Goal: Task Accomplishment & Management: Use online tool/utility

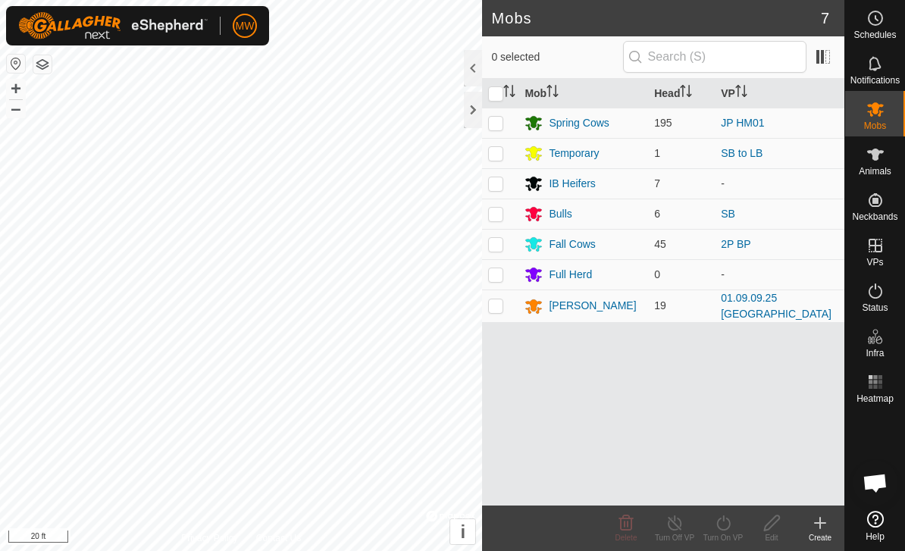
click at [566, 313] on div "[PERSON_NAME]" at bounding box center [592, 306] width 87 height 16
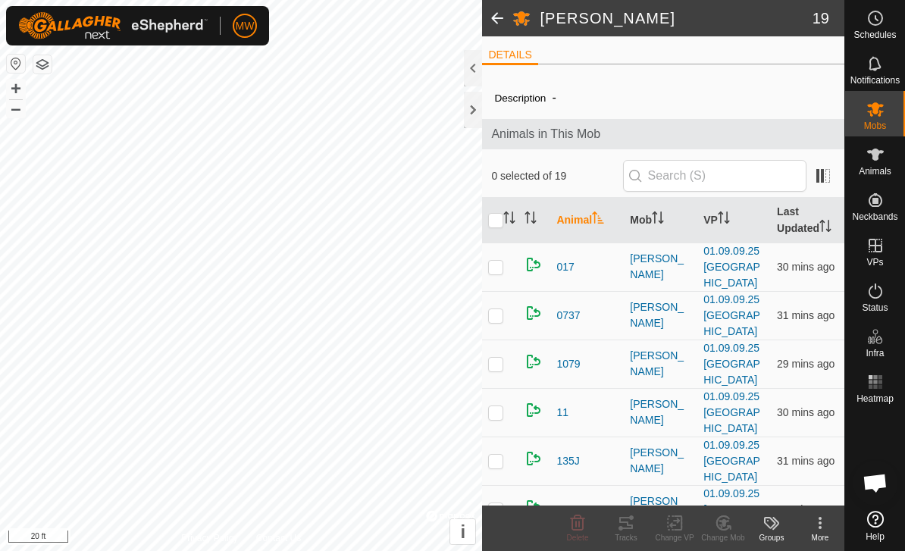
click at [772, 300] on td "31 mins ago" at bounding box center [808, 315] width 74 height 48
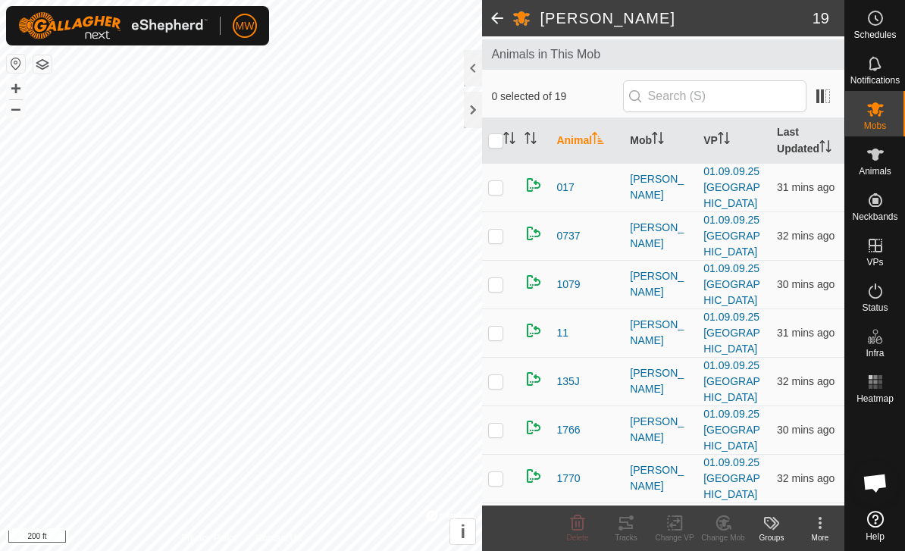
scroll to position [80, 0]
click at [574, 183] on span "017" at bounding box center [564, 187] width 17 height 16
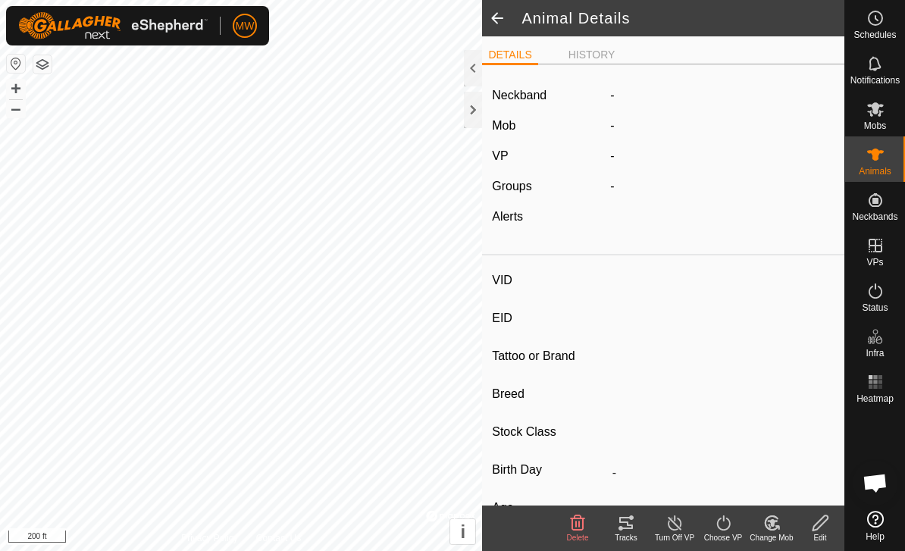
type input "017"
type input "-"
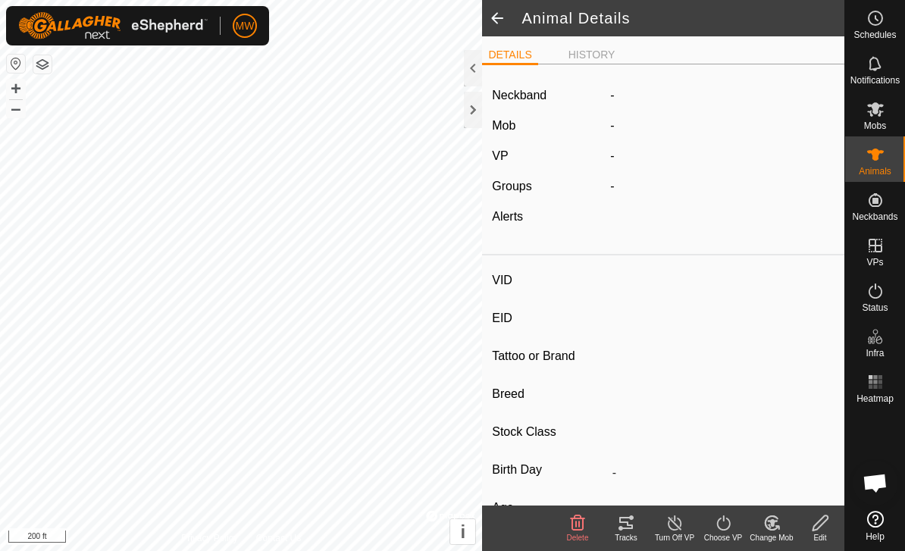
type input "0 kg"
type input "-"
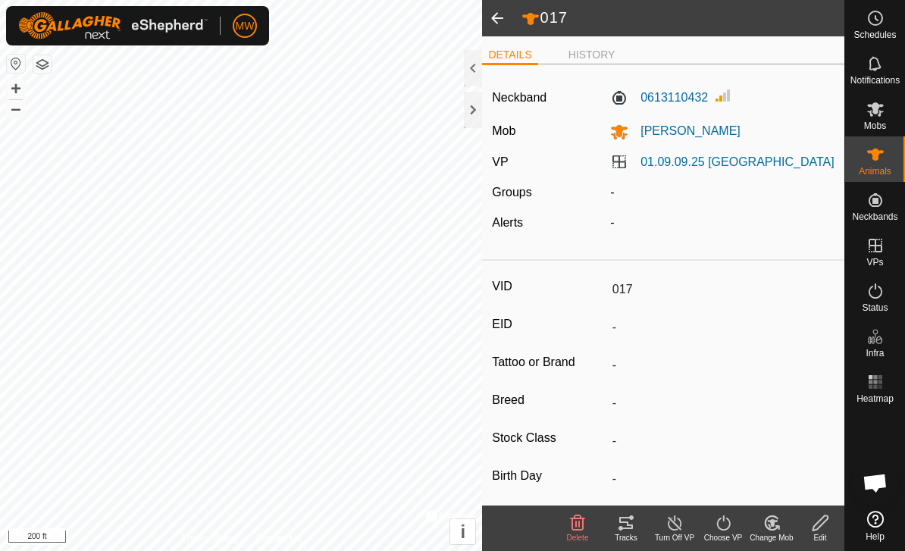
click at [501, 33] on span at bounding box center [497, 18] width 30 height 36
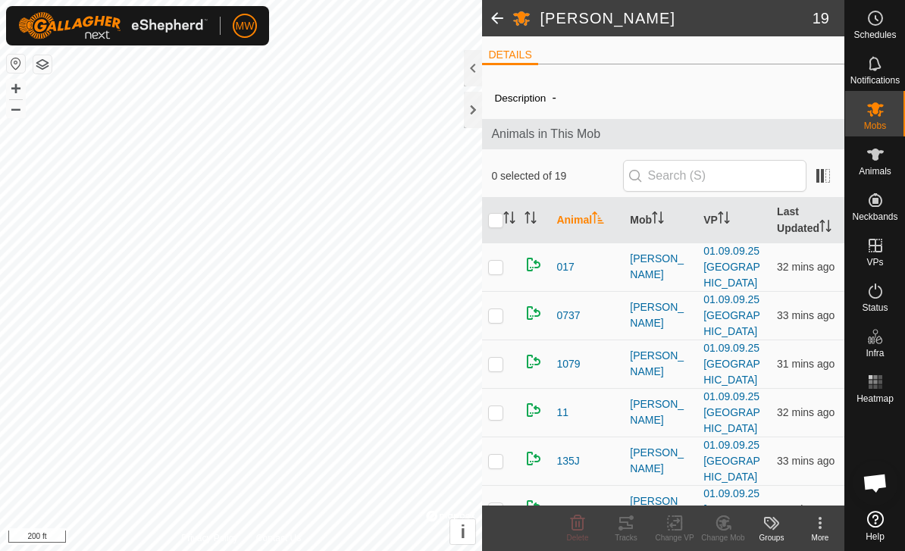
click at [576, 311] on span "0737" at bounding box center [567, 316] width 23 height 16
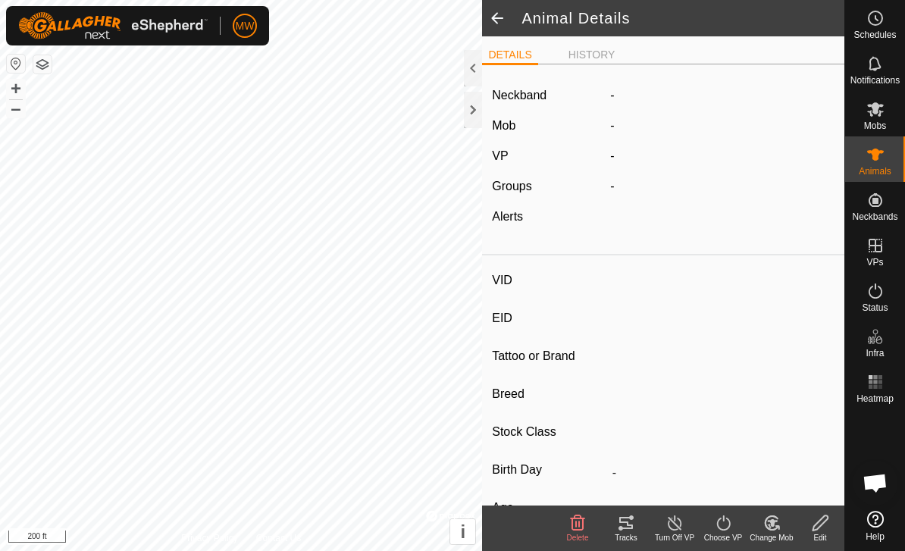
type input "0737"
type input "-"
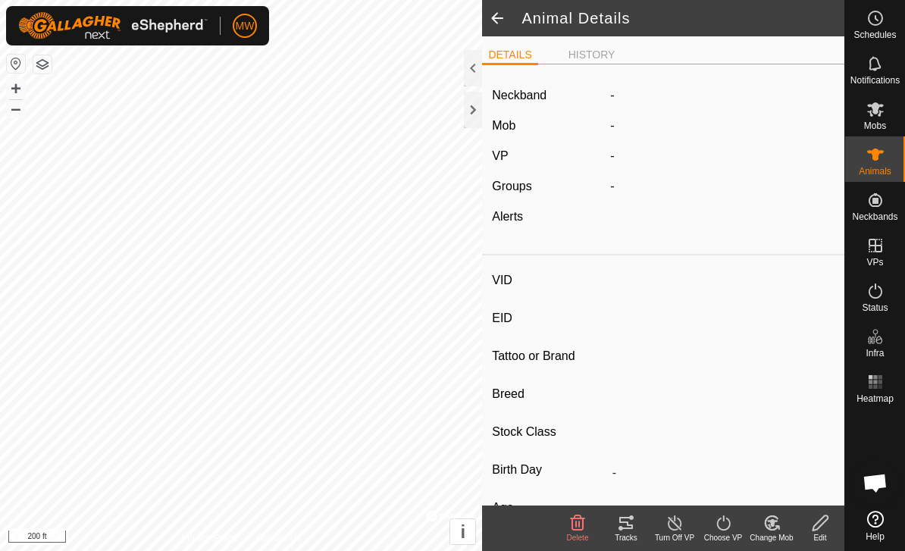
type input "0 kg"
type input "-"
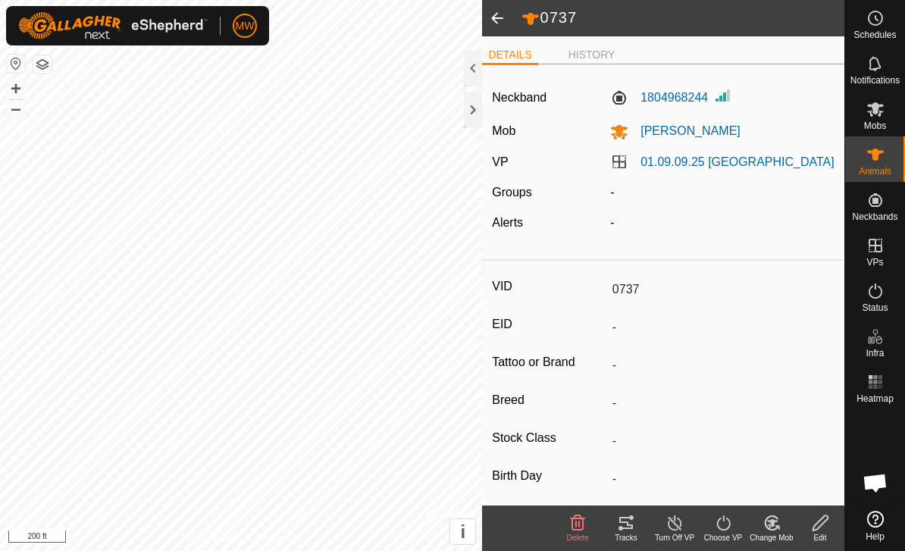
click at [503, 16] on span at bounding box center [497, 18] width 30 height 36
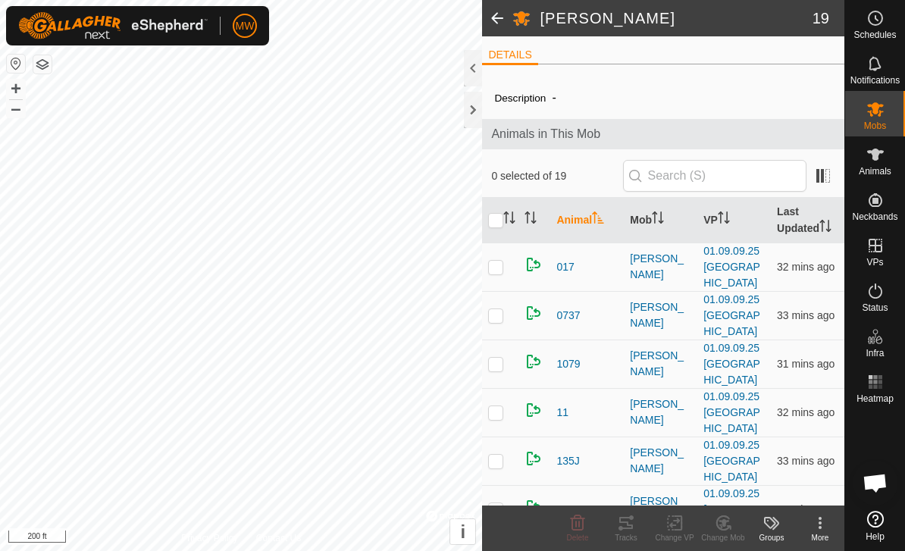
click at [577, 358] on span "1079" at bounding box center [567, 364] width 23 height 16
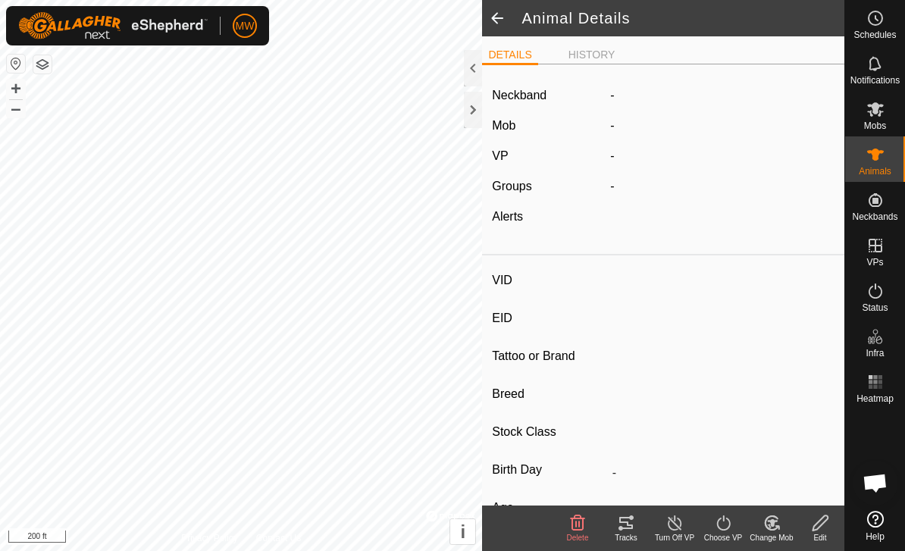
click at [505, 23] on span at bounding box center [497, 18] width 30 height 36
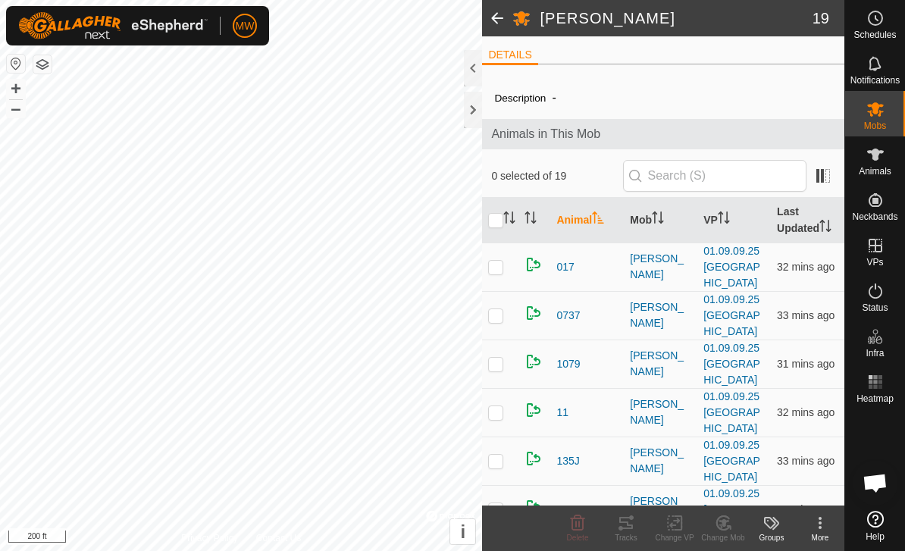
click at [564, 419] on span "11" at bounding box center [562, 413] width 12 height 16
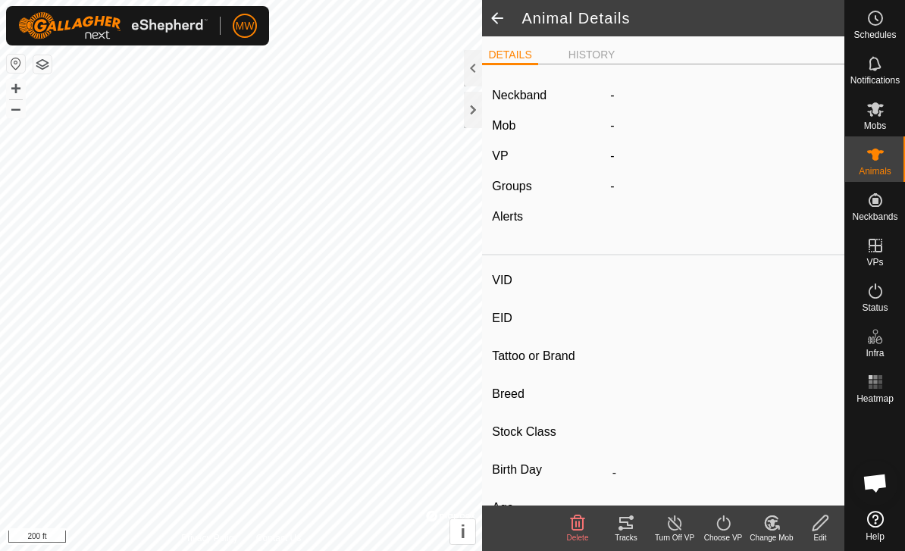
type input "11"
type input "-"
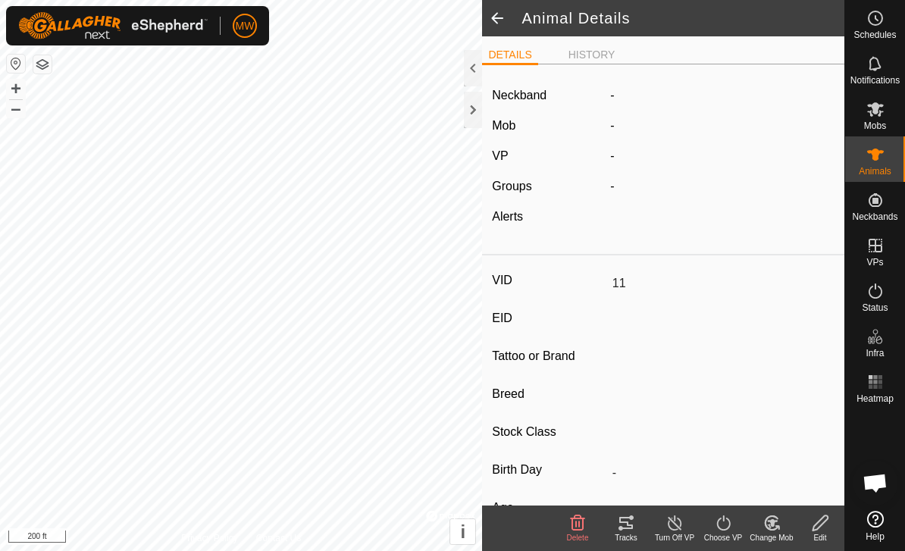
type input "0 kg"
type input "-"
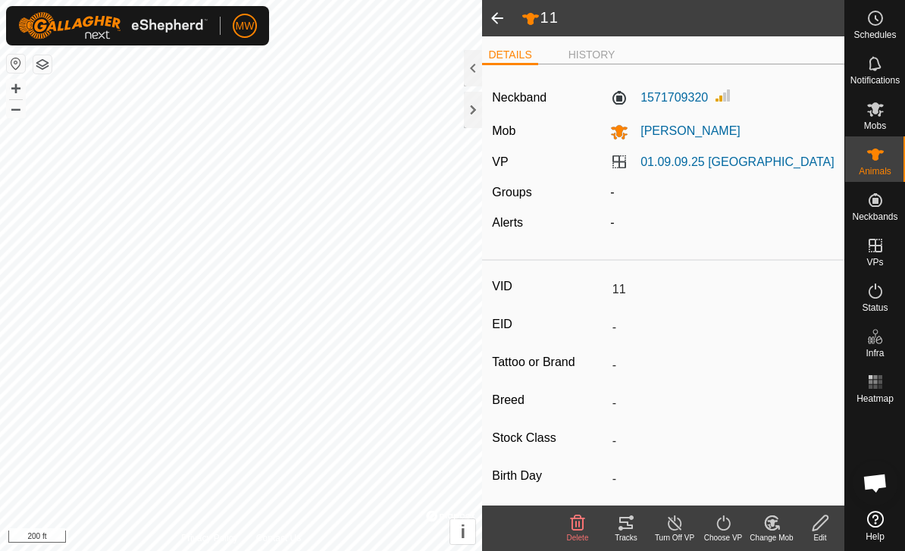
click at [510, 8] on span at bounding box center [497, 18] width 30 height 36
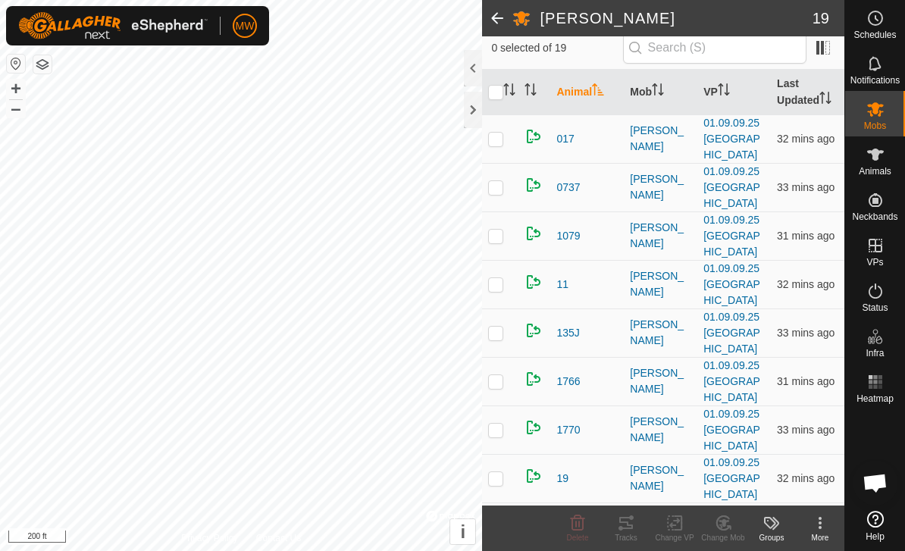
scroll to position [145, 0]
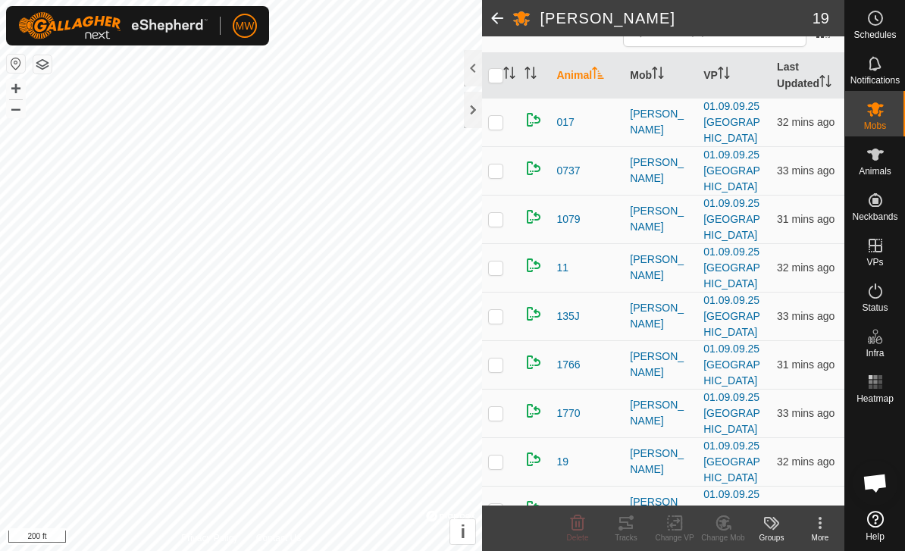
click at [565, 271] on span "11" at bounding box center [562, 268] width 12 height 16
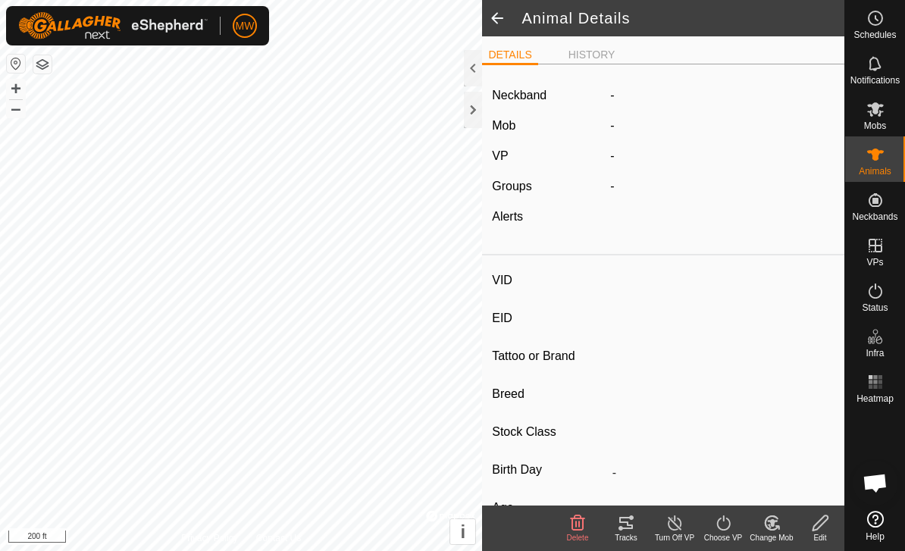
type input "11"
type input "-"
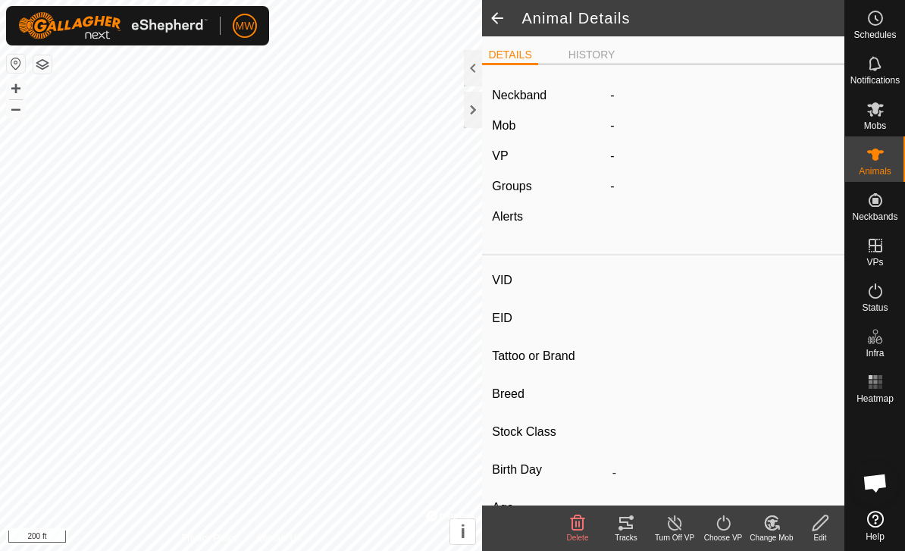
type input "0 kg"
type input "-"
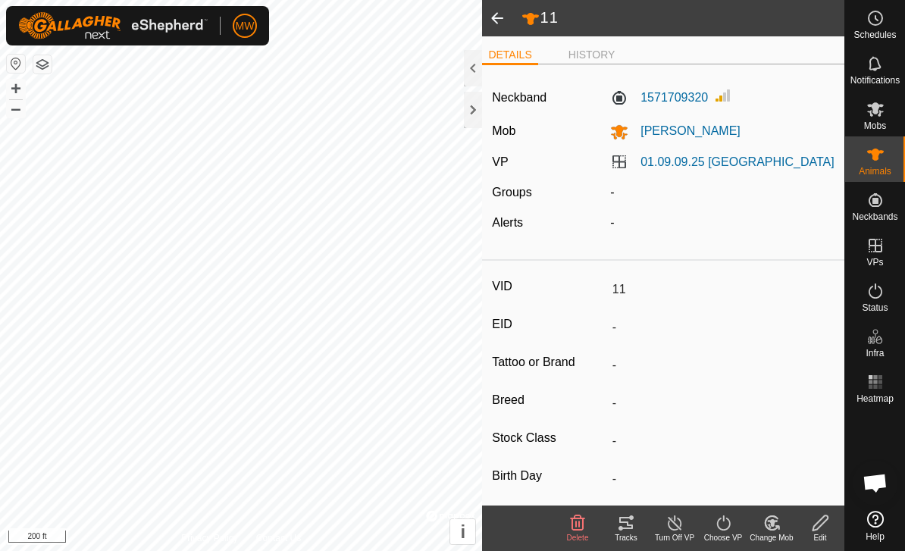
click at [503, 13] on span at bounding box center [497, 18] width 30 height 36
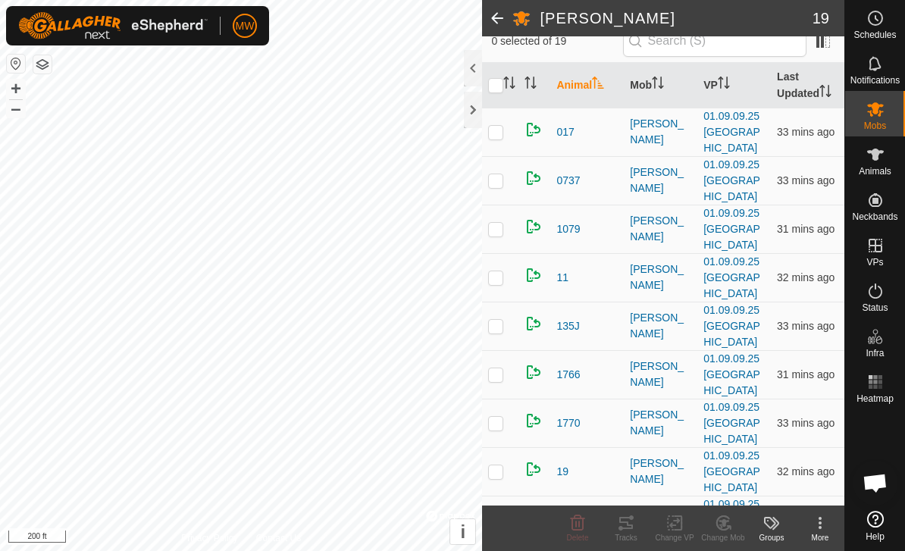
scroll to position [137, 0]
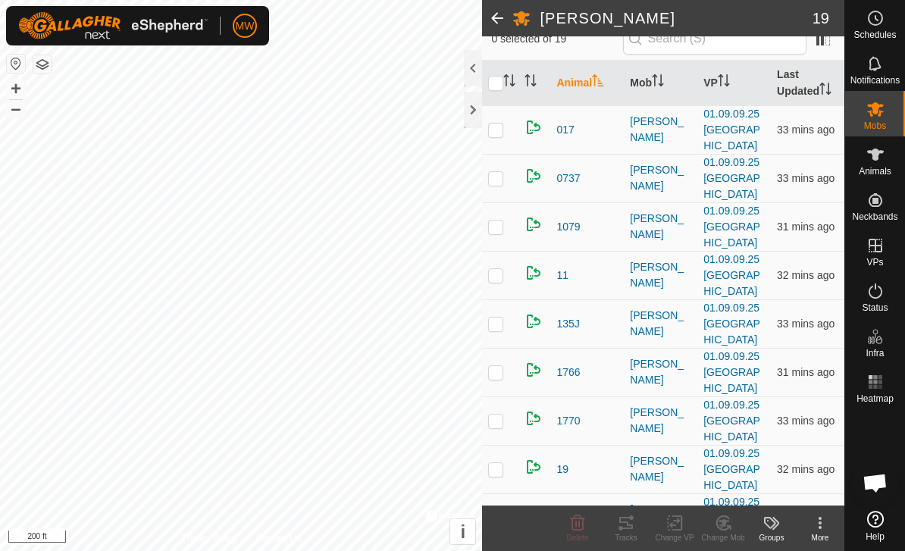
click at [579, 327] on span "135J" at bounding box center [567, 324] width 23 height 16
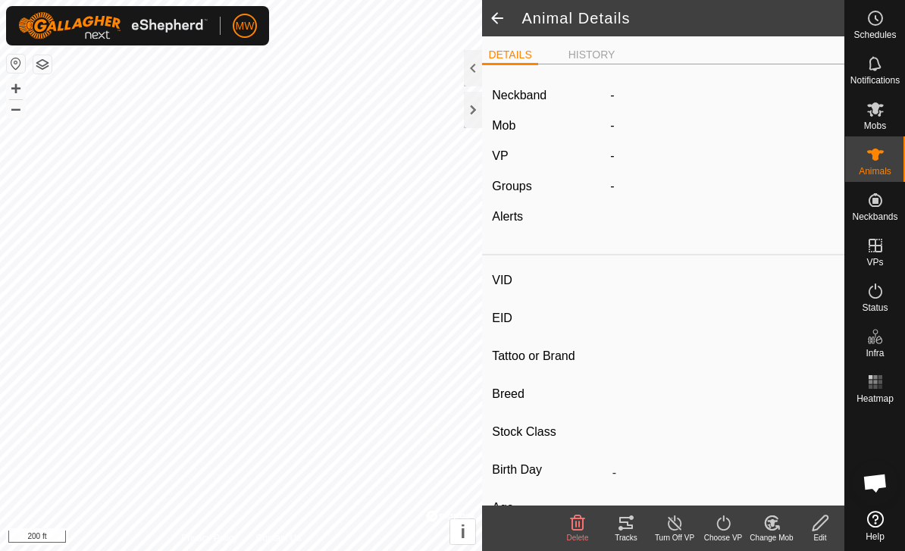
type input "135J"
type input "-"
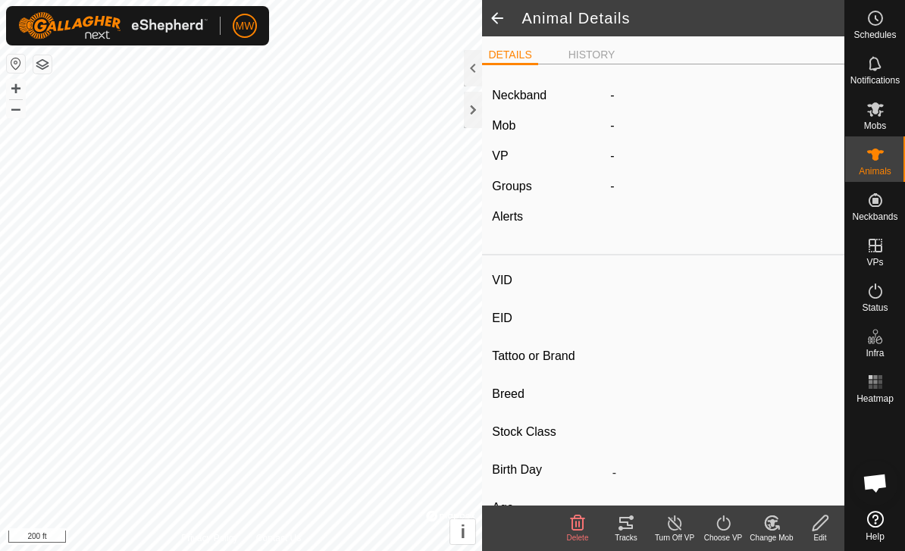
type input "0 kg"
type input "-"
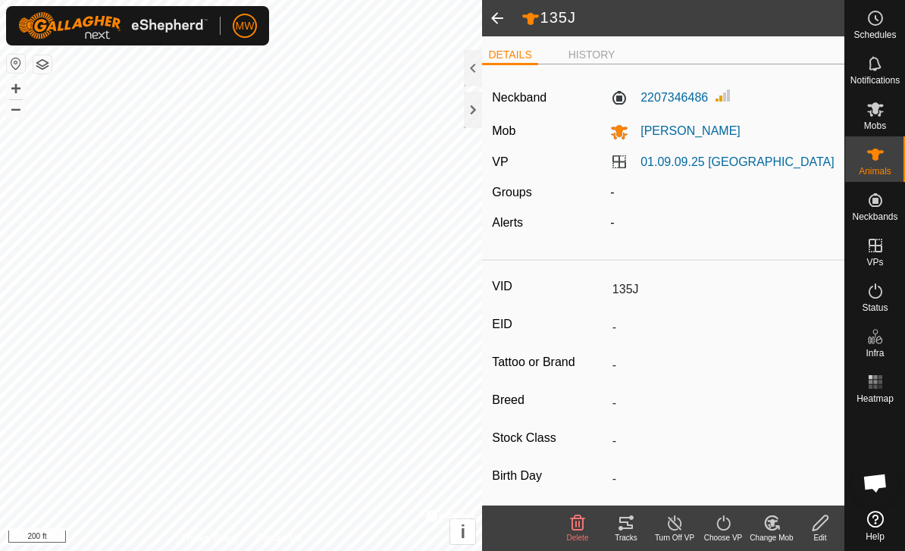
click at [508, 13] on span at bounding box center [497, 18] width 30 height 36
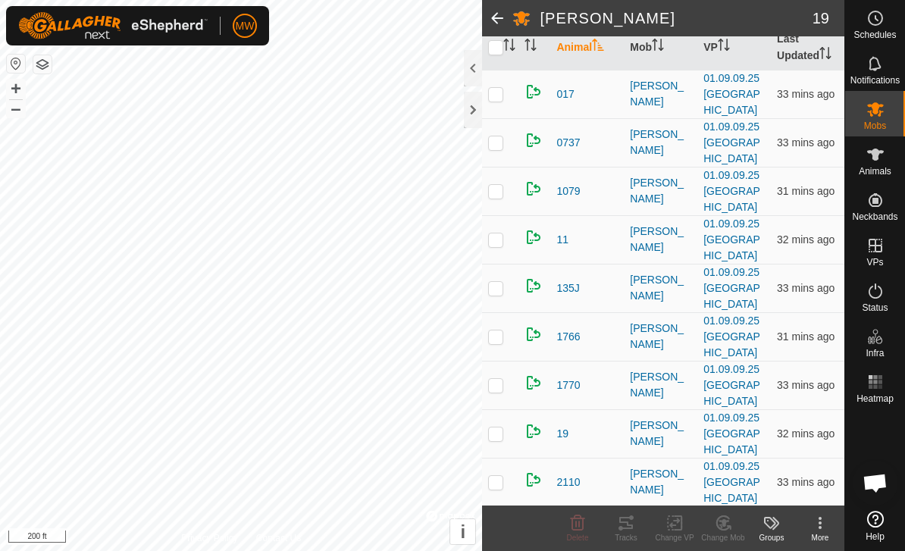
scroll to position [196, 0]
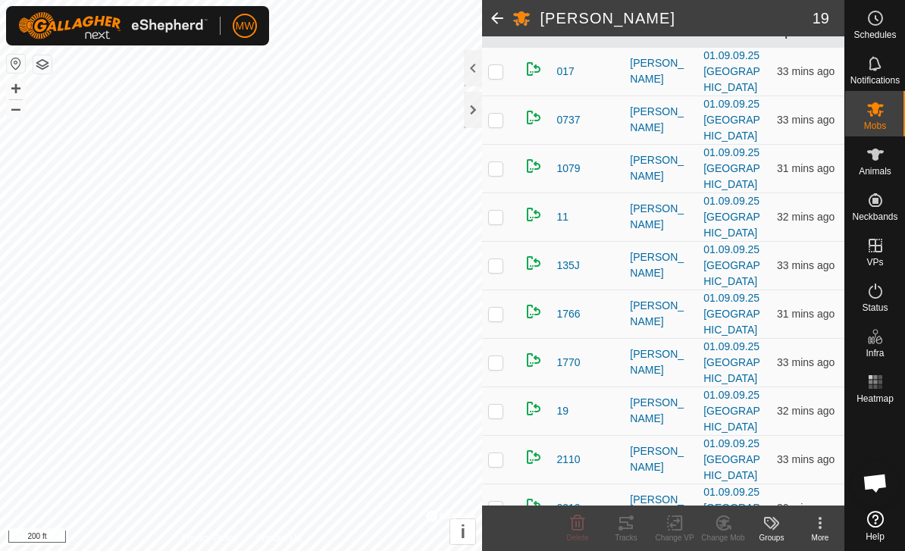
click at [580, 314] on span "1766" at bounding box center [567, 314] width 23 height 16
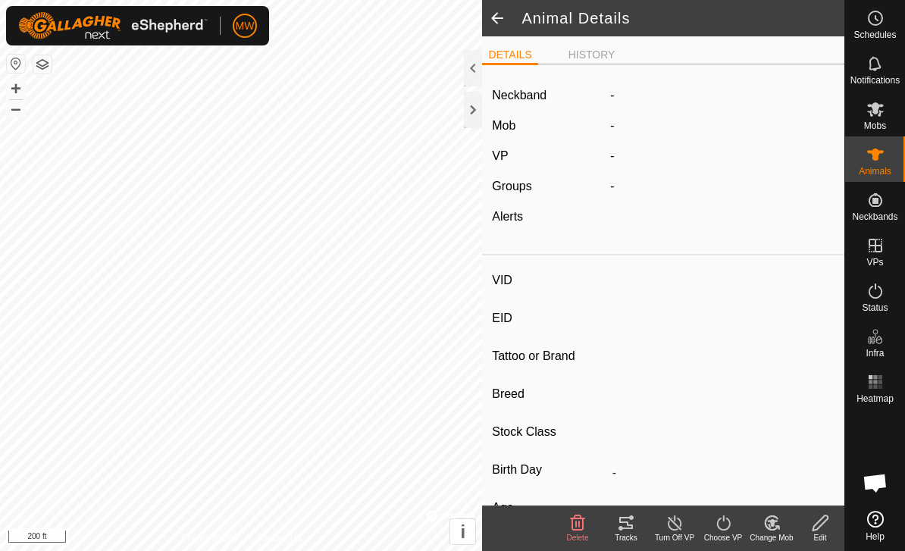
type input "1766"
type input "-"
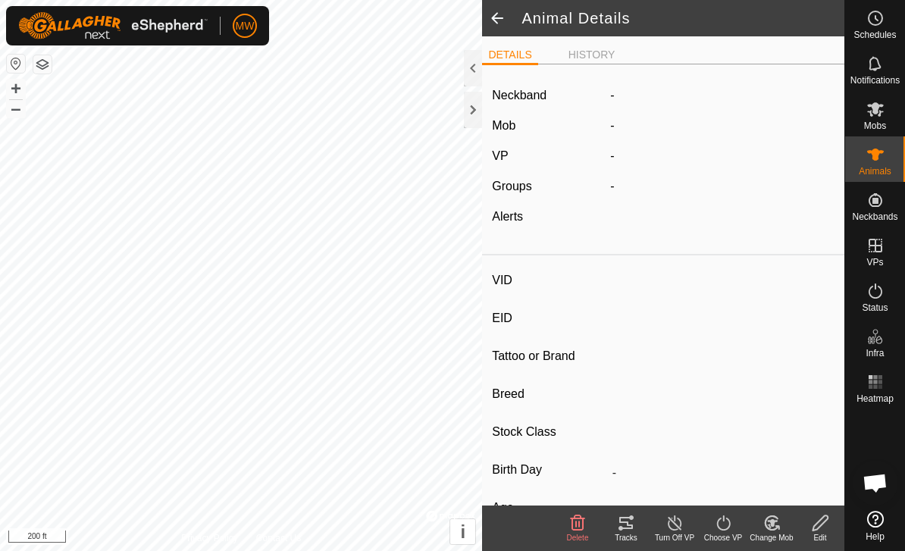
type input "0 kg"
type input "-"
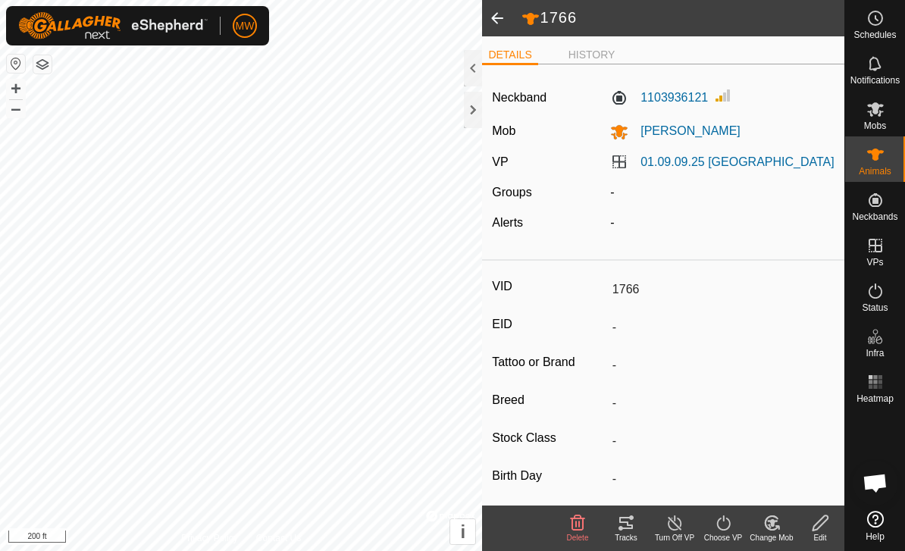
click at [498, 11] on span at bounding box center [497, 18] width 30 height 36
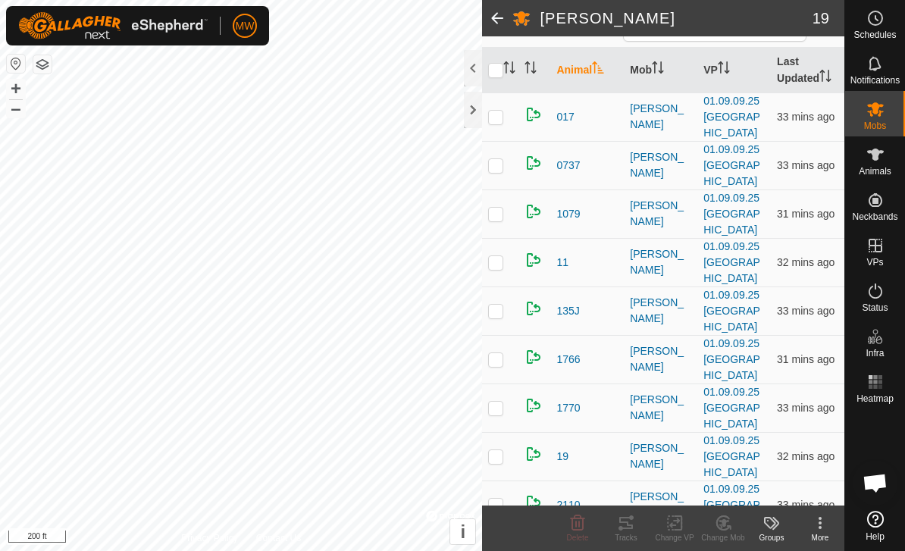
scroll to position [161, 0]
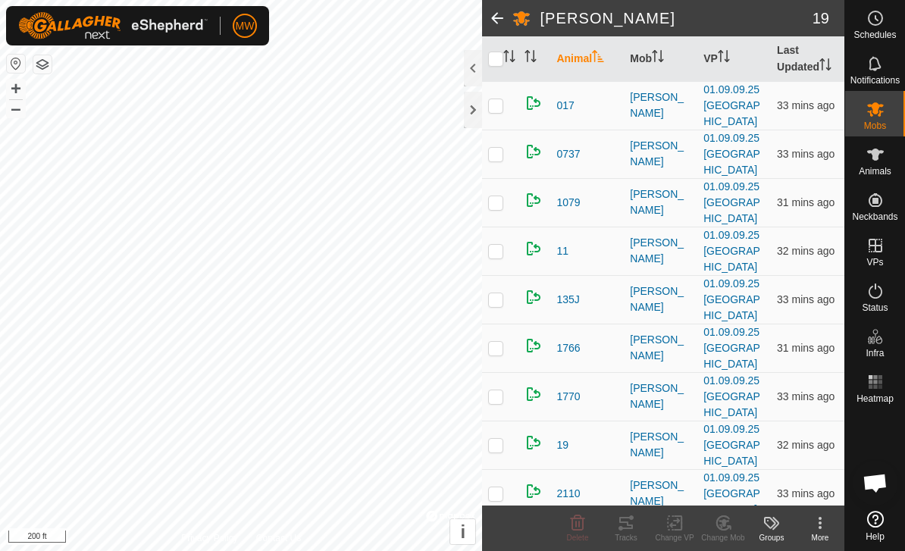
click at [579, 348] on span "1766" at bounding box center [567, 348] width 23 height 16
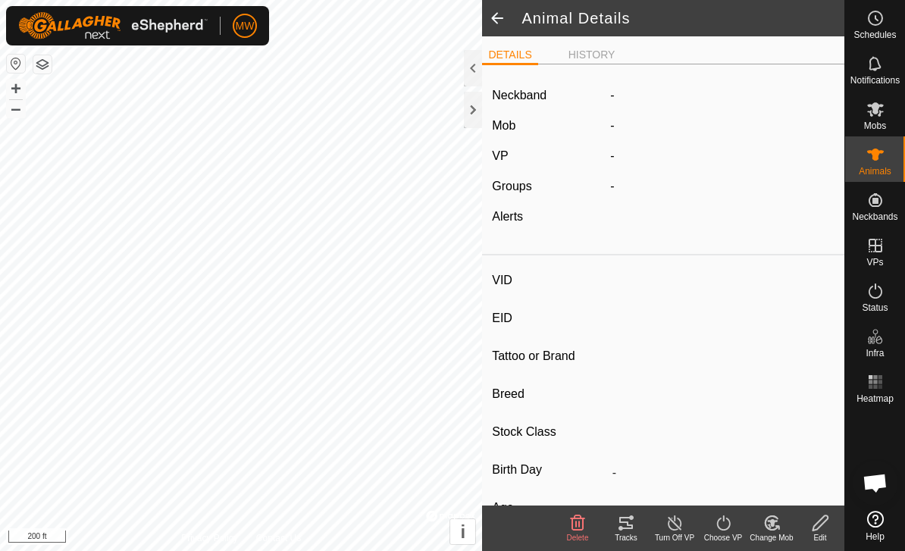
type input "1766"
type input "-"
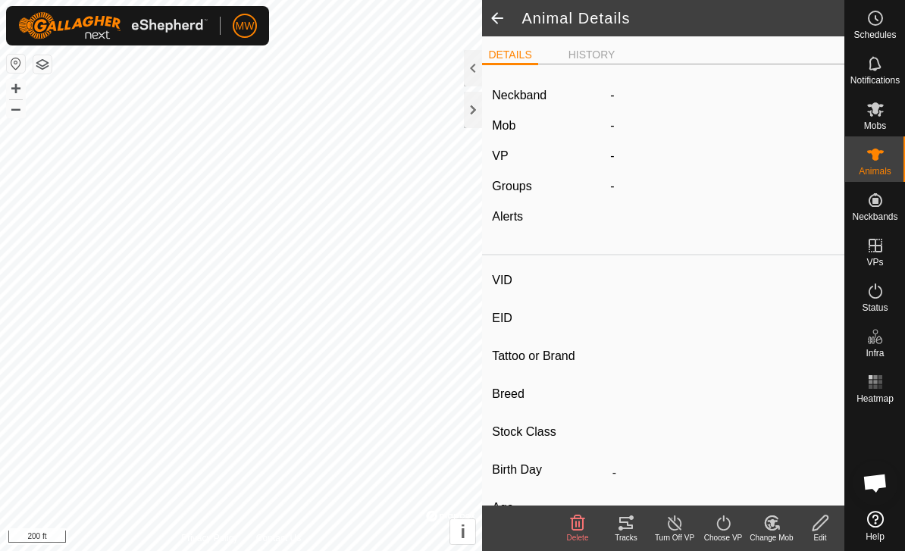
type input "0 kg"
type input "-"
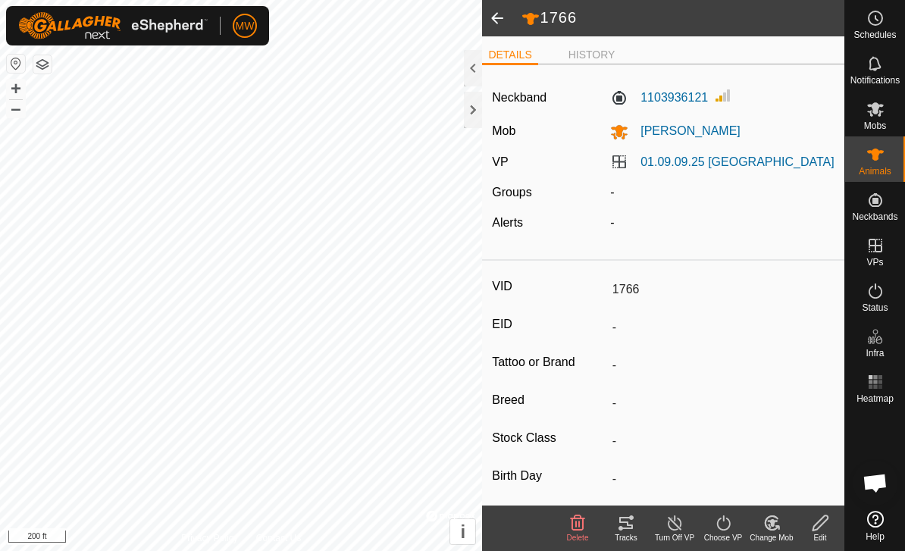
click at [504, 20] on span at bounding box center [497, 18] width 30 height 36
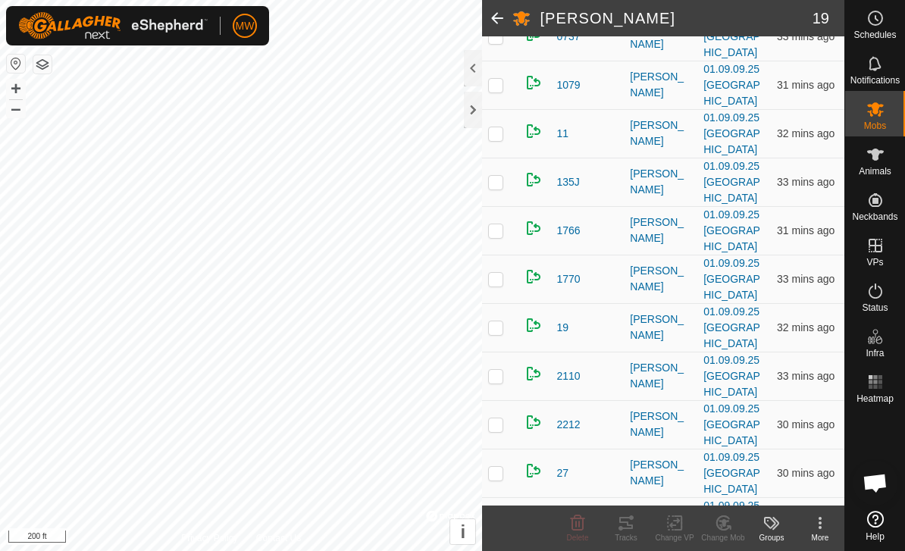
scroll to position [280, 0]
click at [578, 278] on span "1770" at bounding box center [567, 279] width 23 height 16
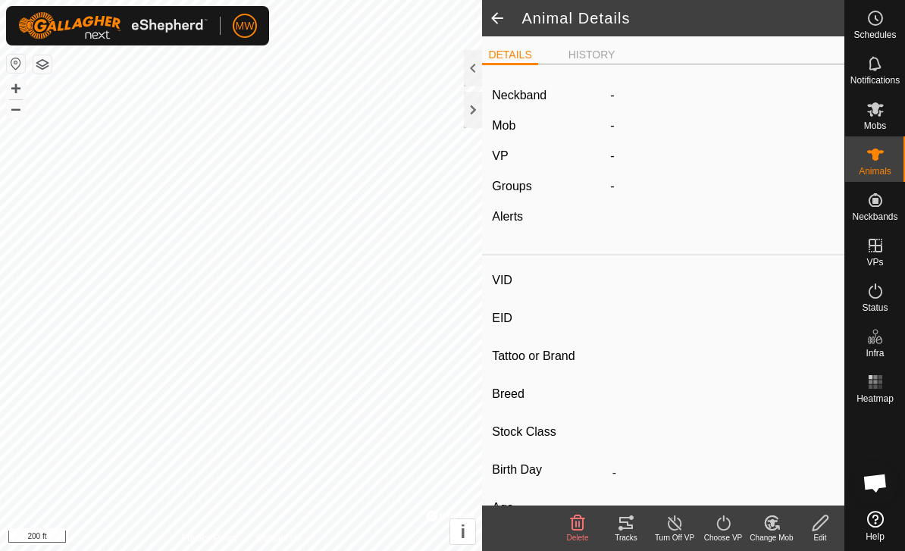
click at [502, 25] on span at bounding box center [497, 18] width 30 height 36
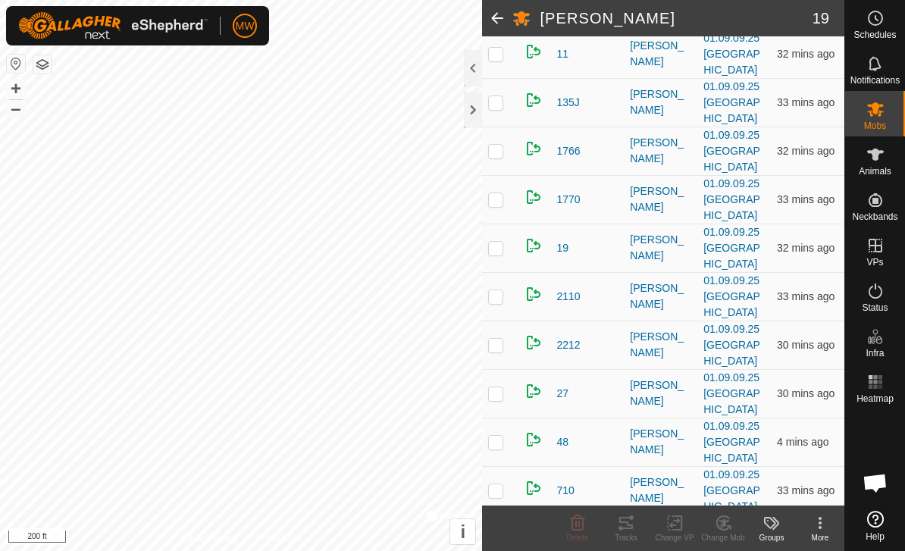
scroll to position [361, 0]
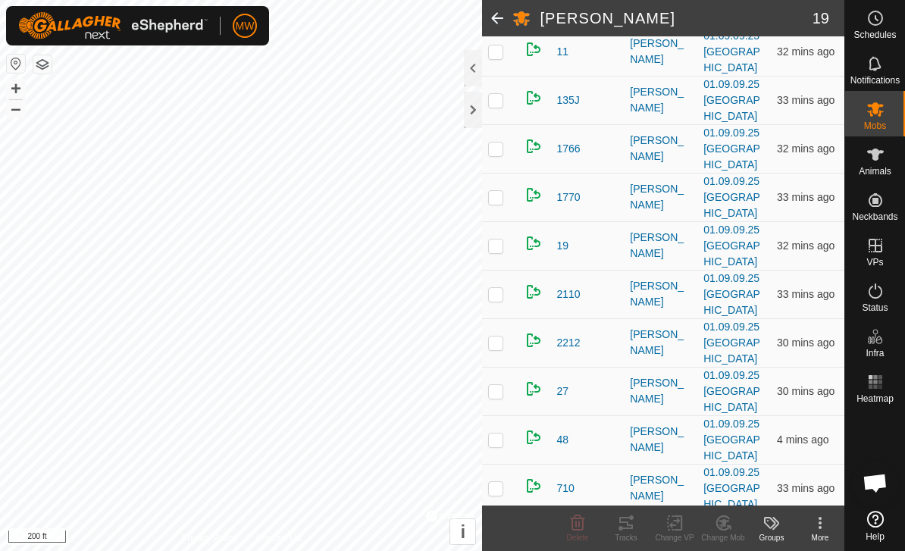
click at [567, 239] on span "19" at bounding box center [562, 246] width 12 height 16
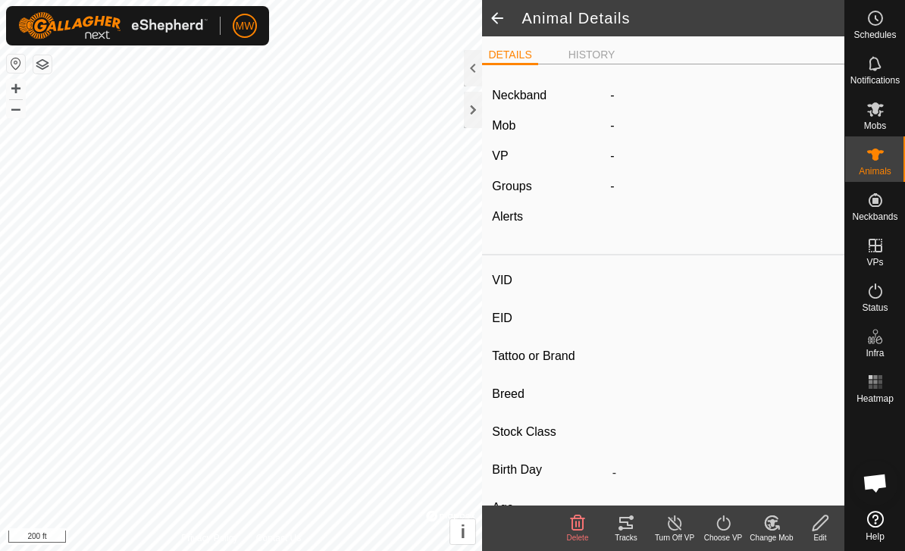
type input "19"
type input "-"
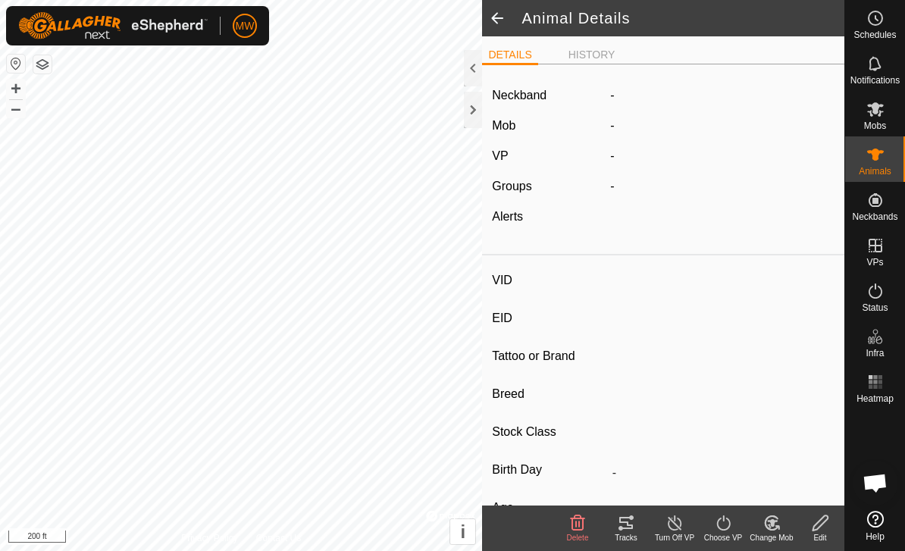
type input "0 kg"
type input "-"
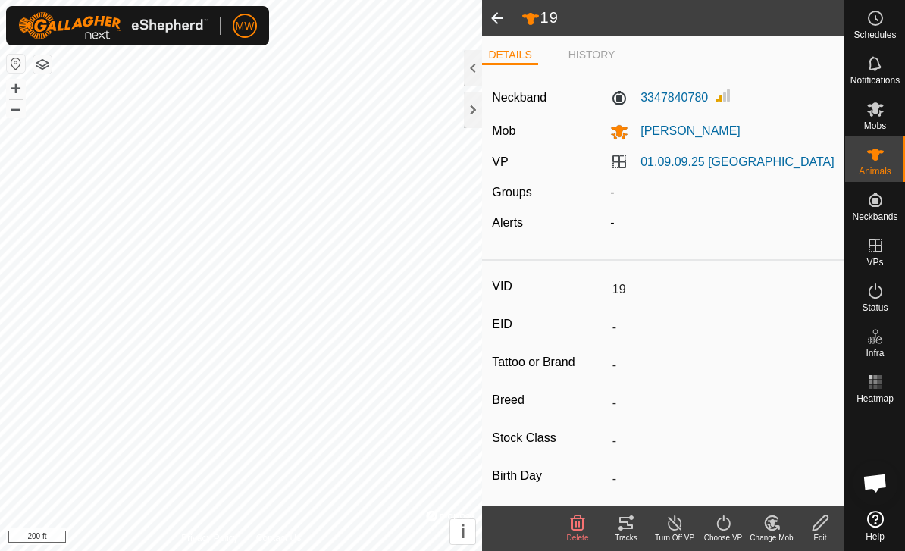
click at [501, 14] on span at bounding box center [497, 18] width 30 height 36
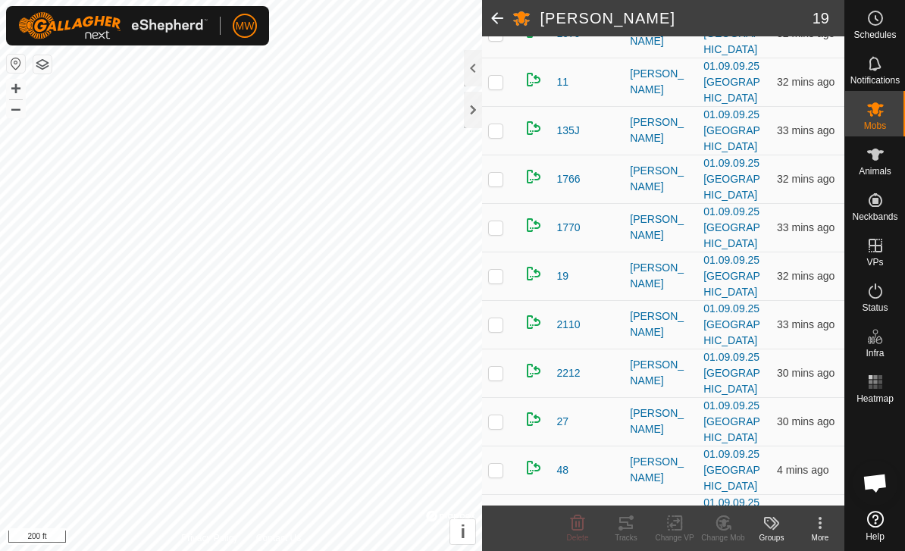
scroll to position [331, 0]
click at [571, 328] on span "2110" at bounding box center [567, 324] width 23 height 16
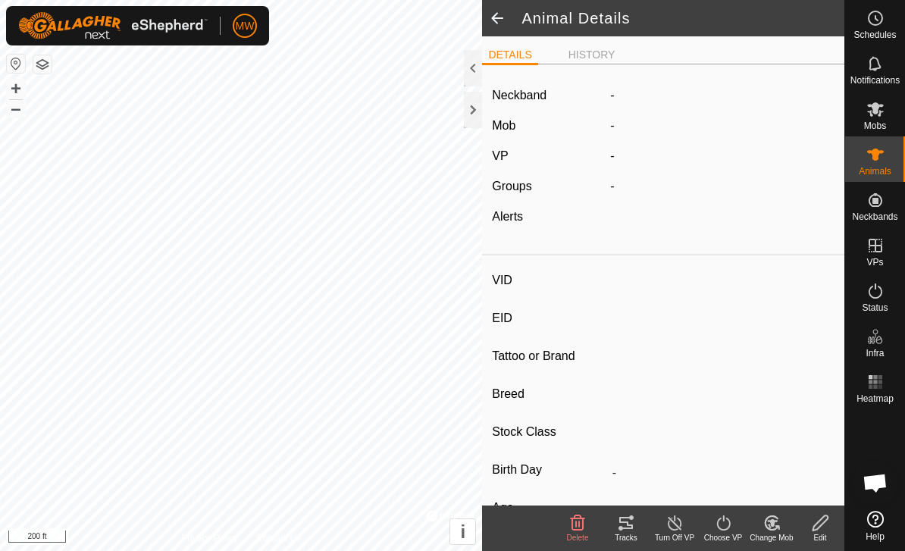
click at [511, 20] on span at bounding box center [497, 18] width 30 height 36
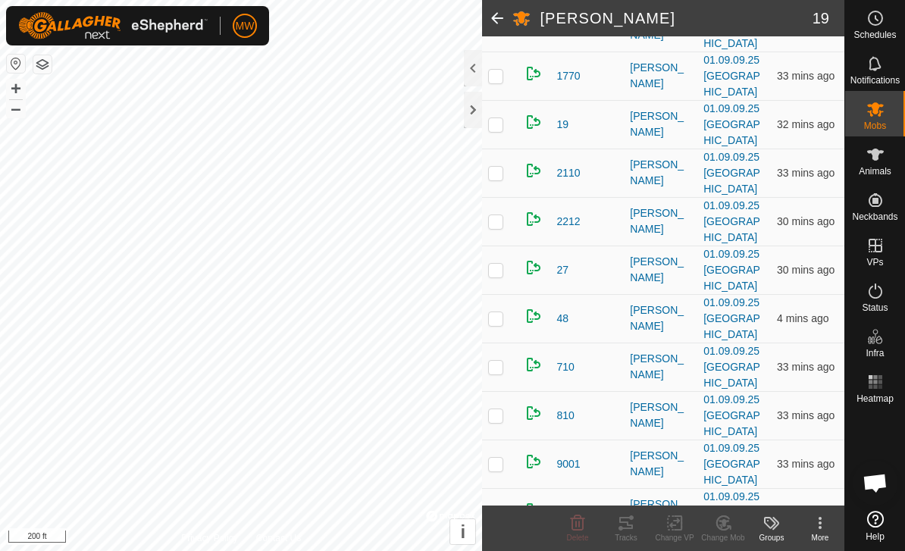
scroll to position [483, 0]
click at [571, 221] on span "2212" at bounding box center [567, 221] width 23 height 16
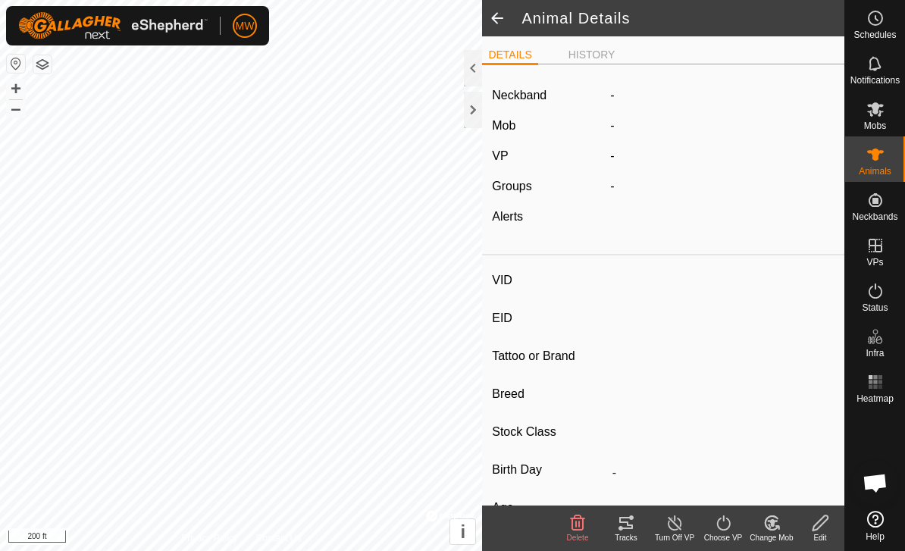
click at [509, 16] on span at bounding box center [497, 18] width 30 height 36
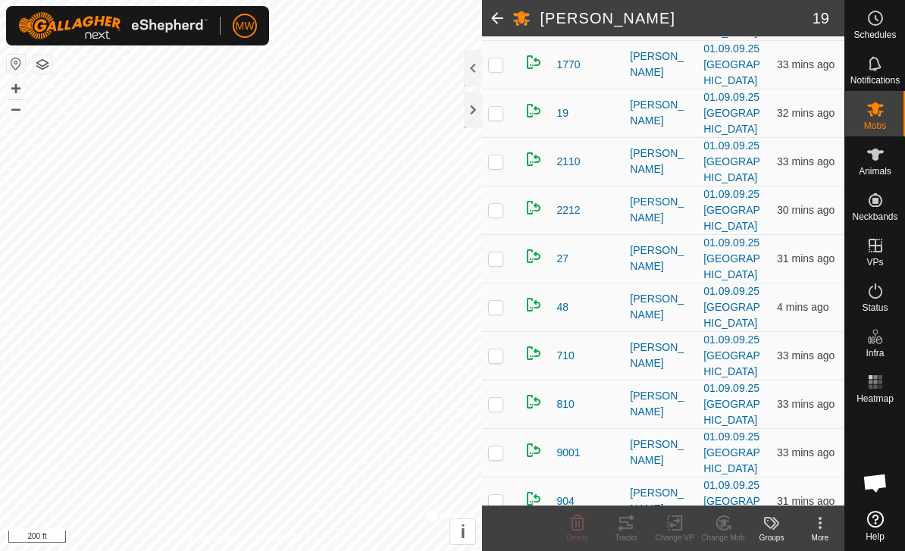
scroll to position [495, 0]
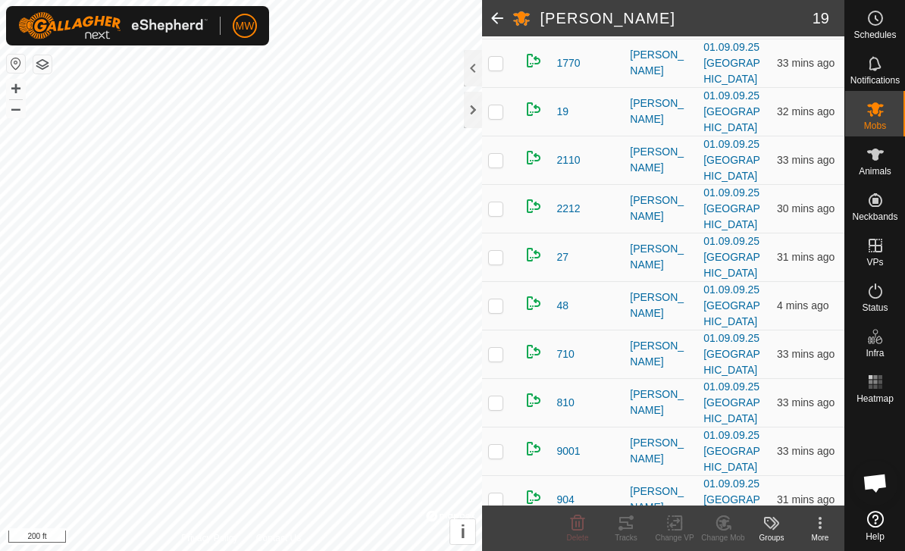
click at [567, 255] on span "27" at bounding box center [562, 257] width 12 height 16
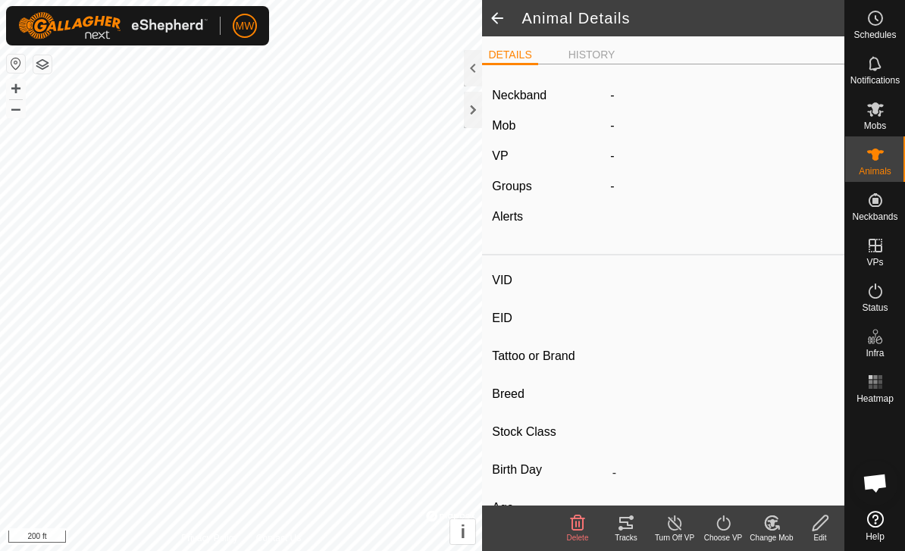
type input "27"
type input "-"
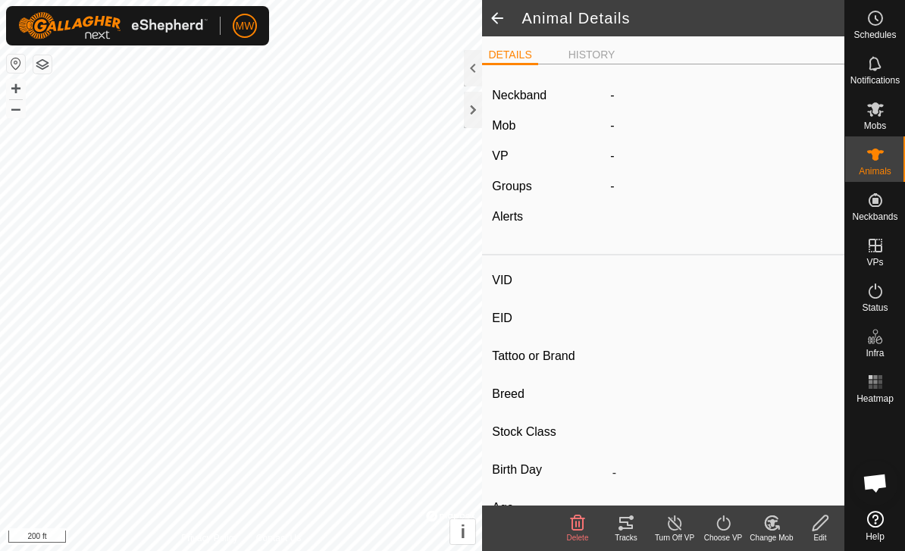
type input "0 kg"
type input "-"
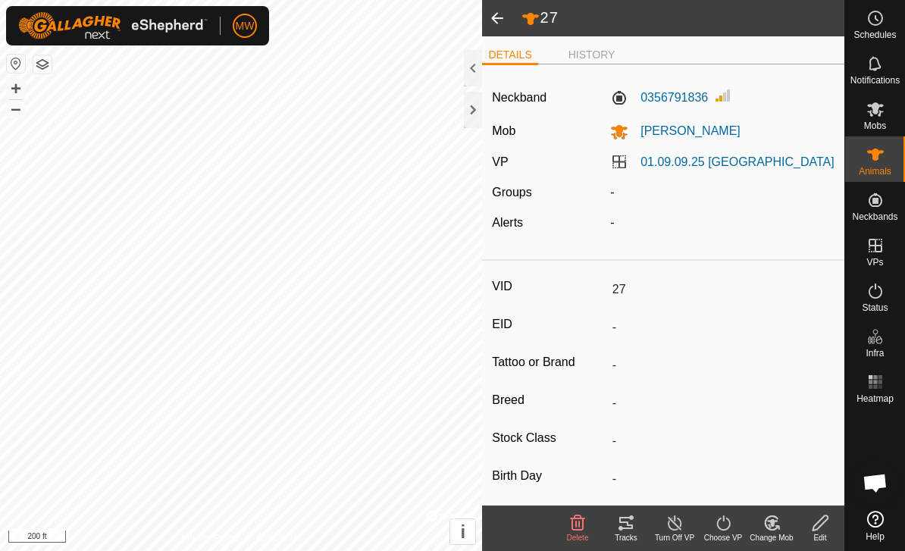
click at [502, 19] on span at bounding box center [497, 18] width 30 height 36
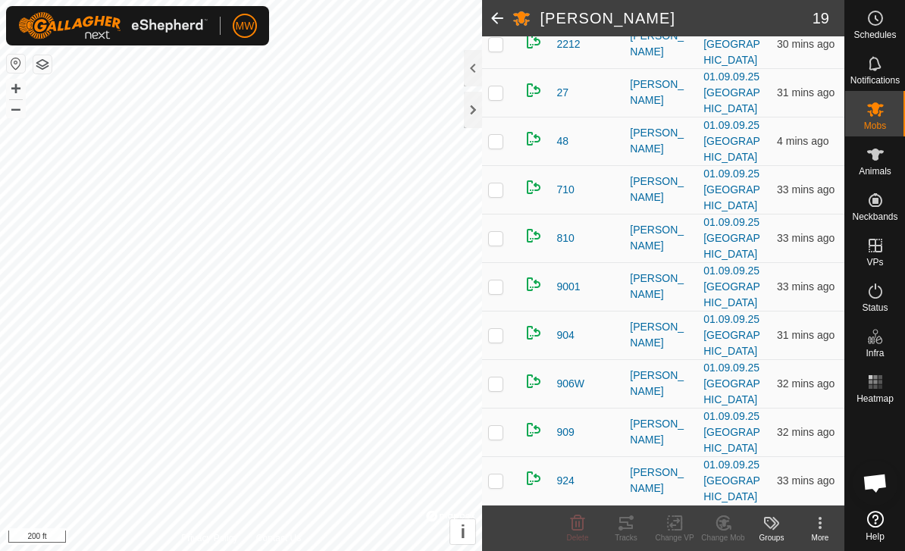
scroll to position [660, 0]
click at [565, 139] on span "48" at bounding box center [562, 141] width 12 height 16
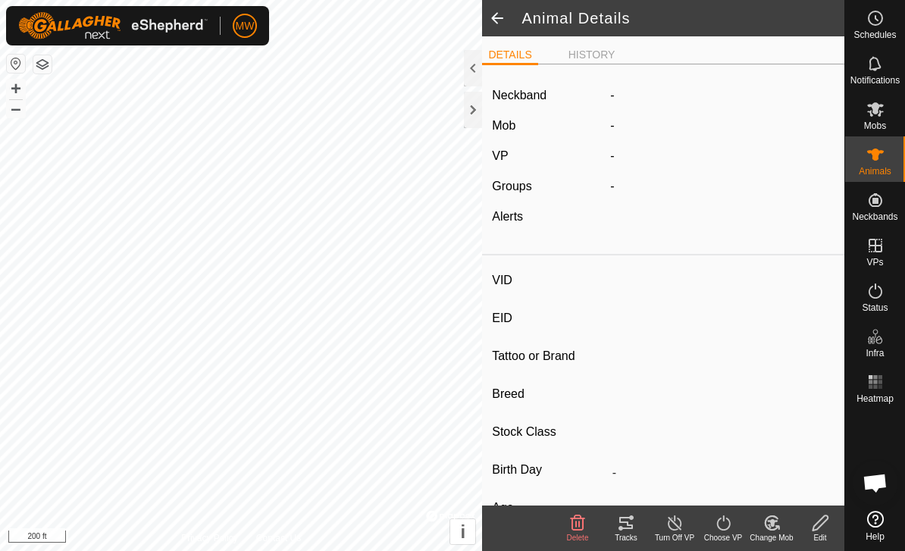
type input "48"
type input "-"
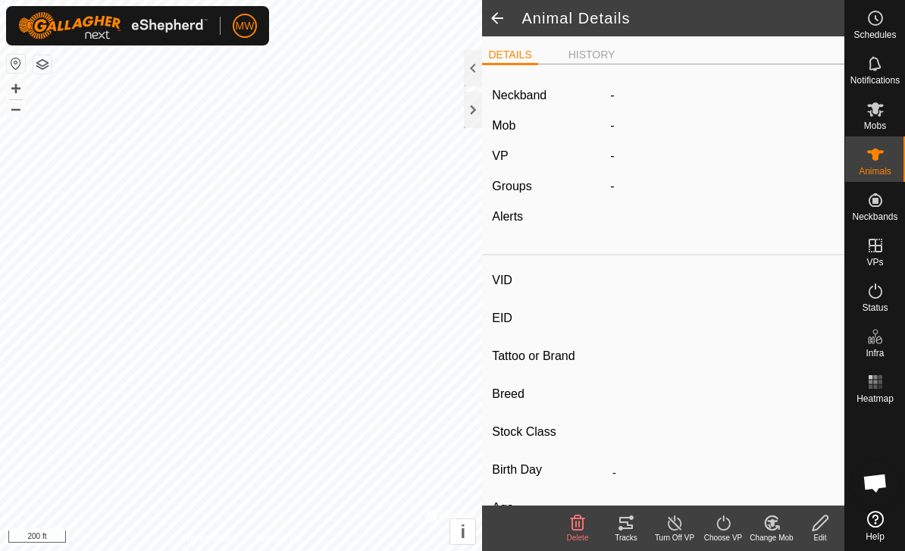
type input "0 kg"
type input "-"
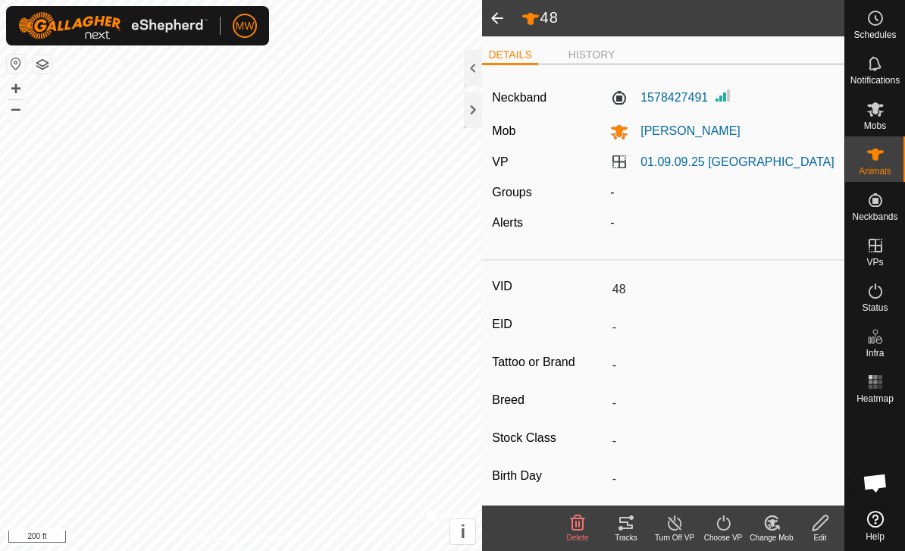
click at [508, 19] on span at bounding box center [497, 18] width 30 height 36
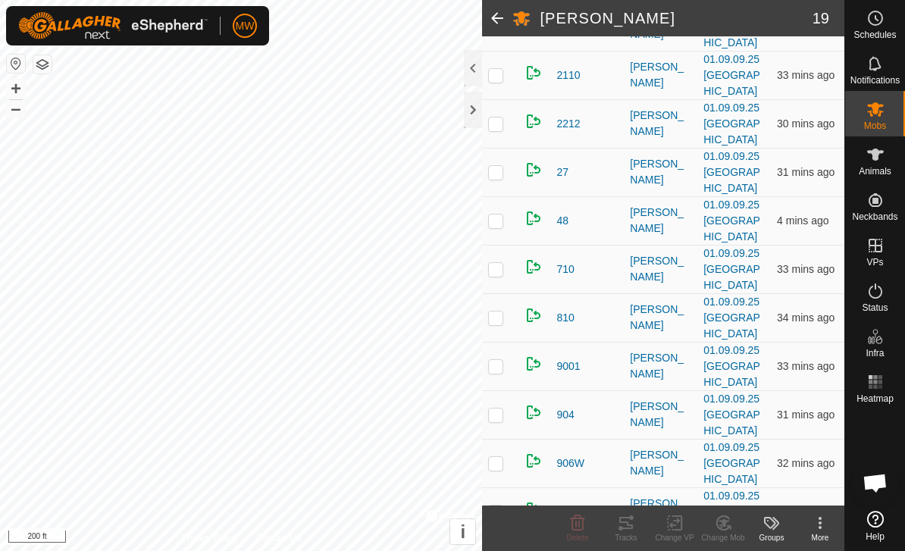
scroll to position [588, 0]
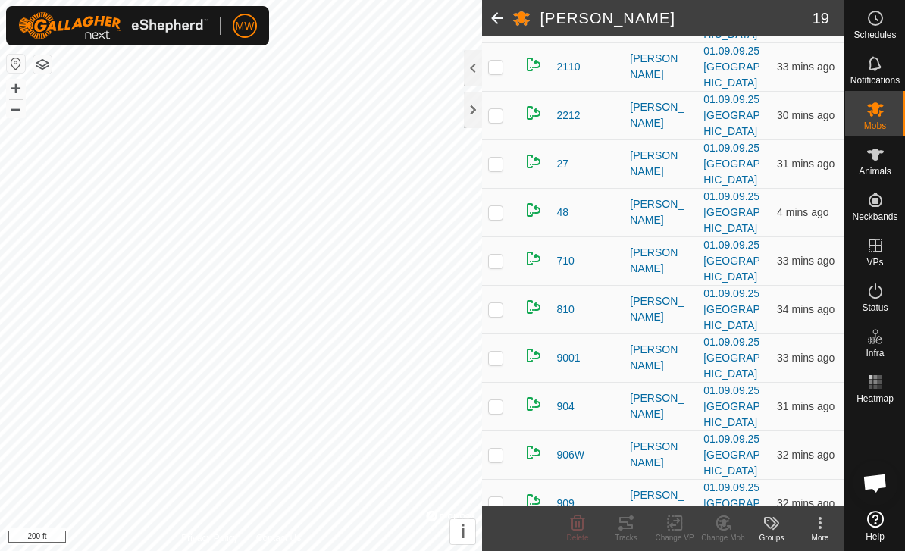
click at [574, 264] on span "710" at bounding box center [564, 261] width 17 height 16
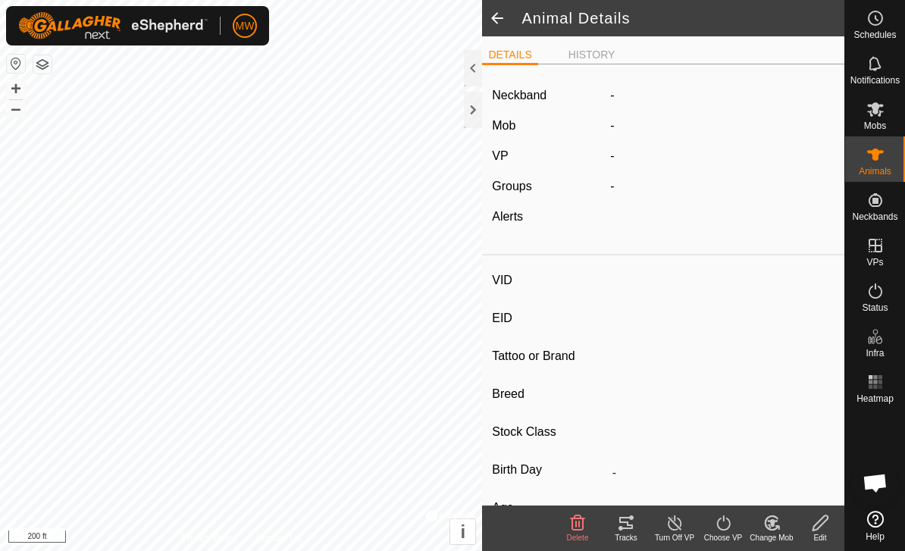
type input "710"
type input "-"
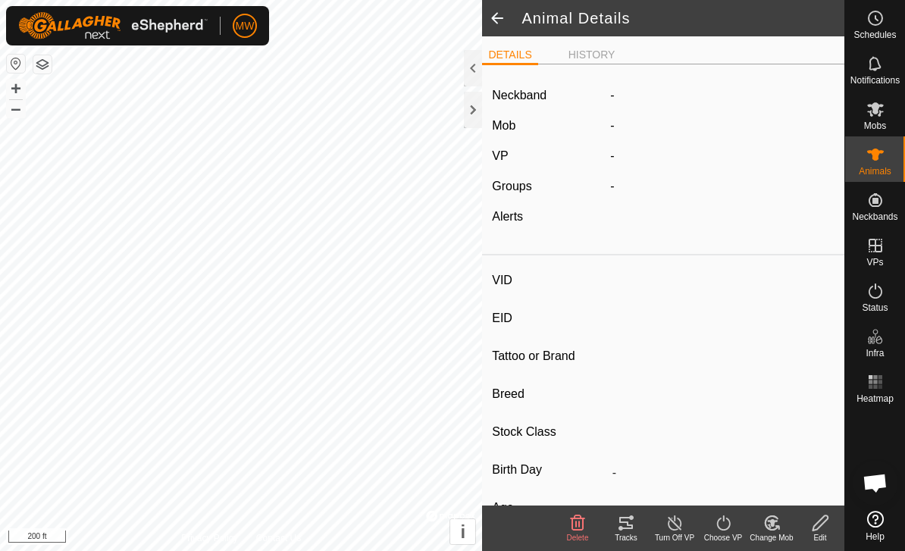
type input "0 kg"
type input "-"
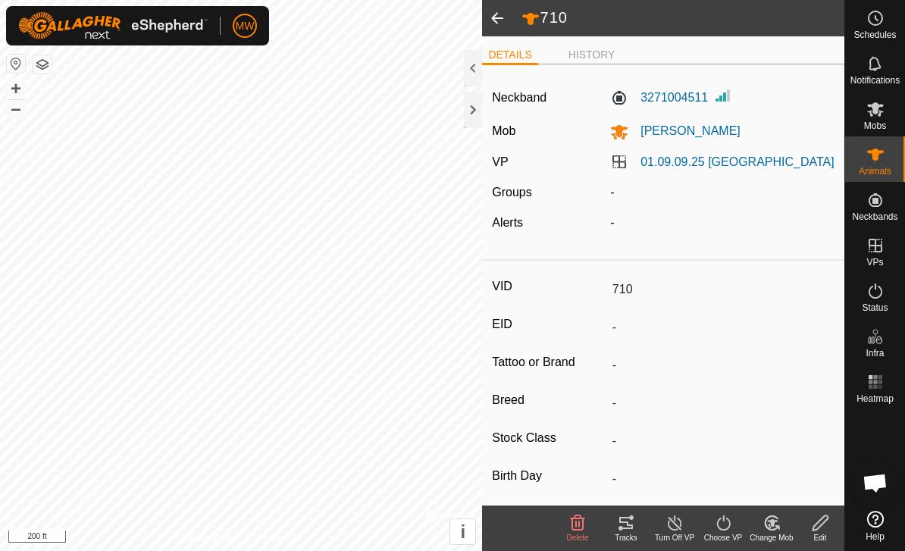
click at [494, 23] on span at bounding box center [497, 18] width 30 height 36
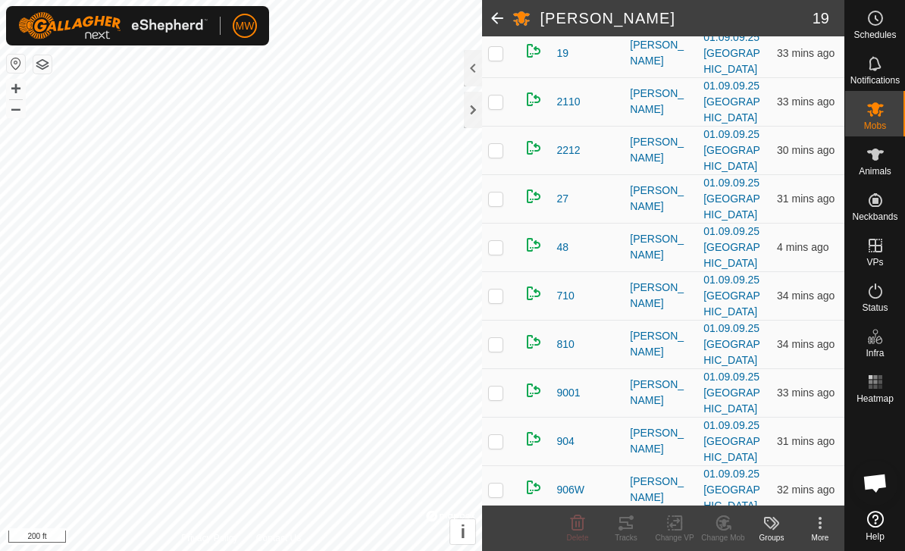
scroll to position [593, 0]
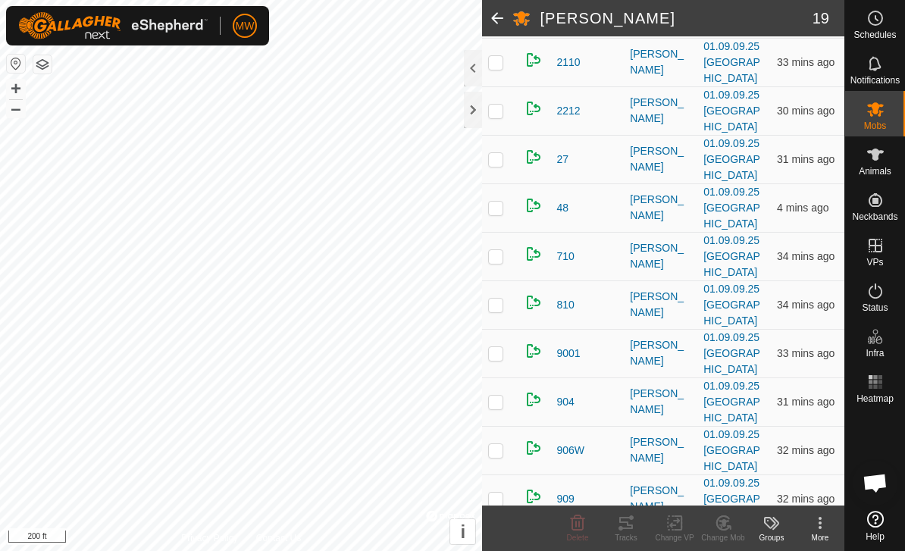
click at [572, 252] on span "710" at bounding box center [564, 257] width 17 height 16
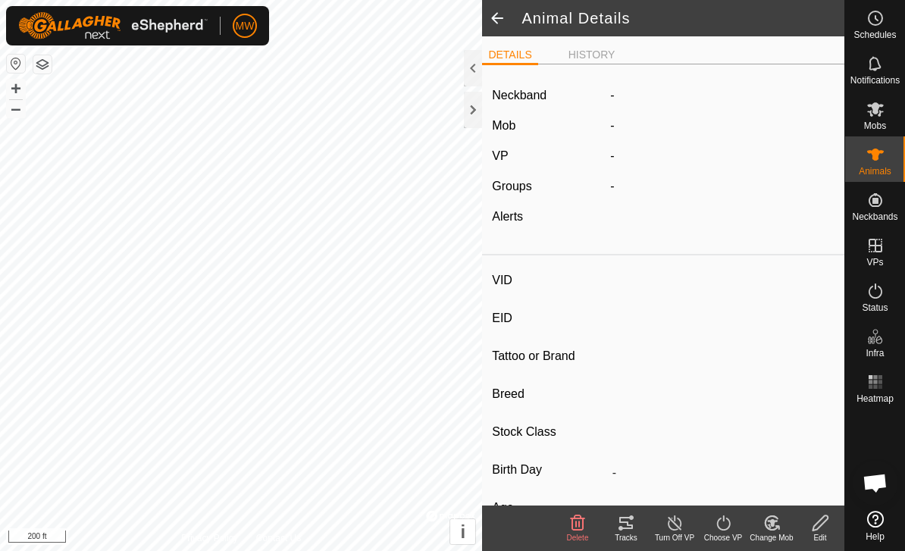
click at [506, 19] on span at bounding box center [497, 18] width 30 height 36
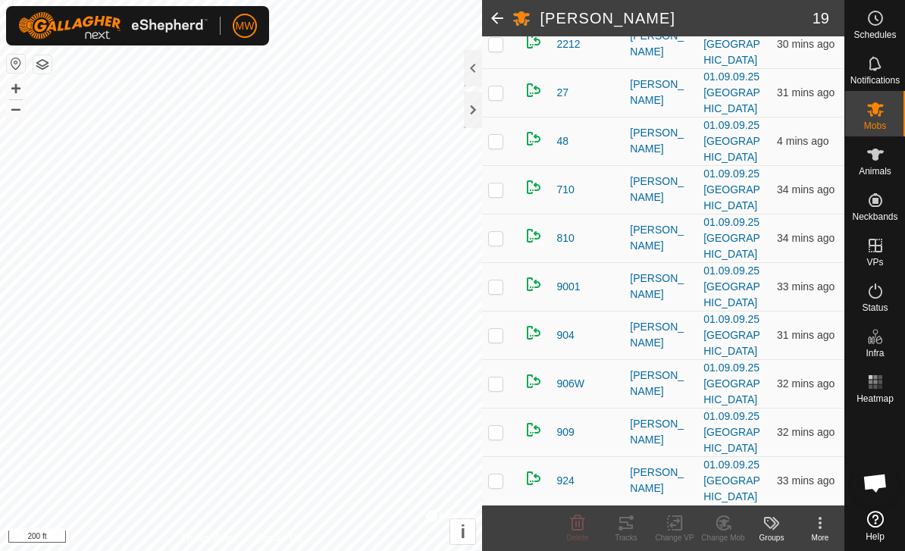
scroll to position [660, 0]
click at [571, 242] on span "810" at bounding box center [564, 238] width 17 height 16
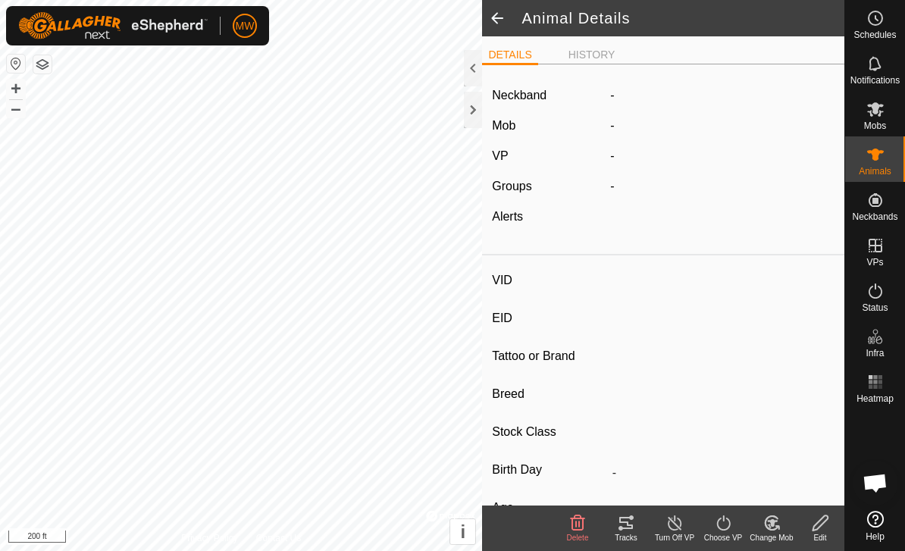
click at [502, 22] on span at bounding box center [497, 18] width 30 height 36
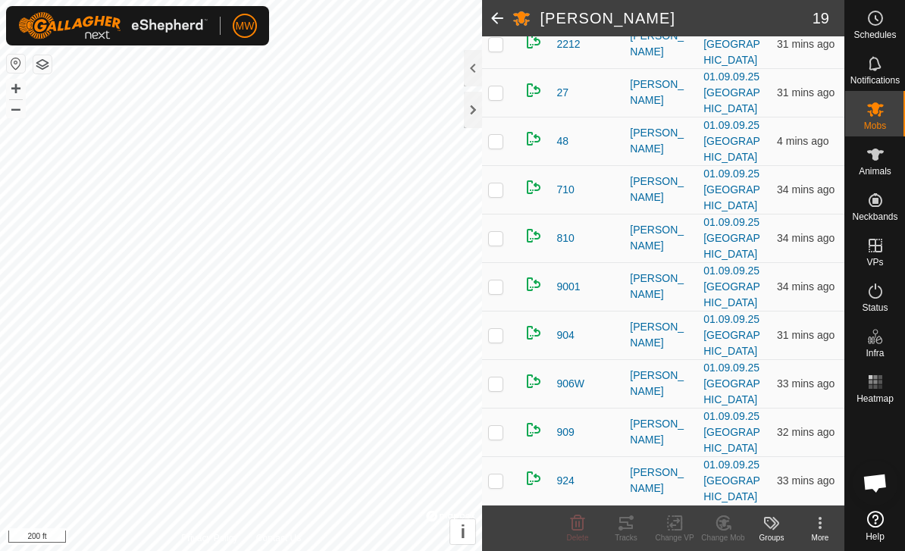
scroll to position [660, 0]
click at [579, 287] on span "9001" at bounding box center [567, 287] width 23 height 16
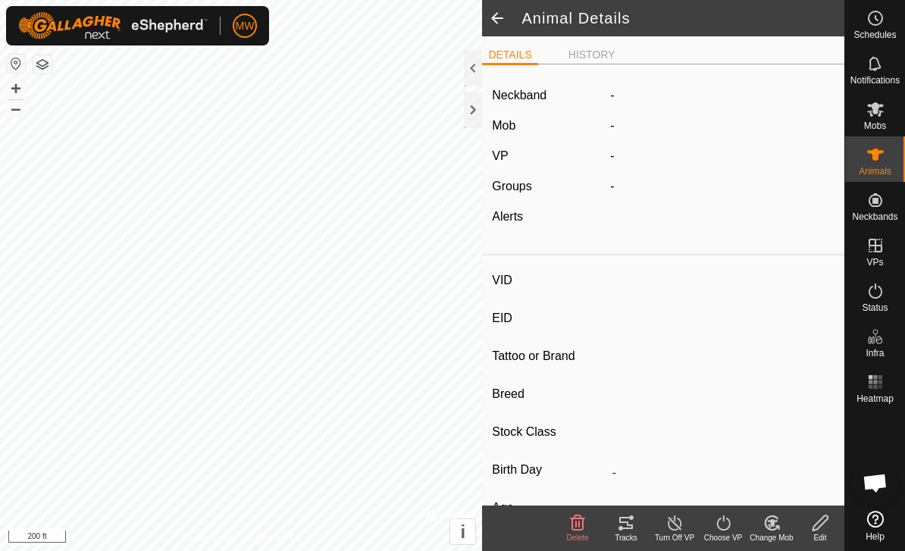
click at [507, 34] on span at bounding box center [497, 18] width 30 height 36
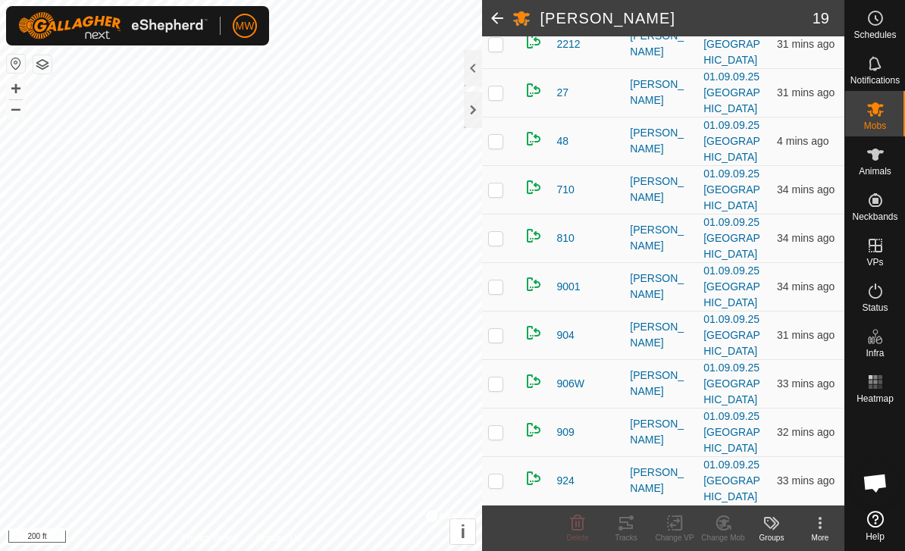
scroll to position [660, 0]
click at [572, 334] on span "904" at bounding box center [564, 335] width 17 height 16
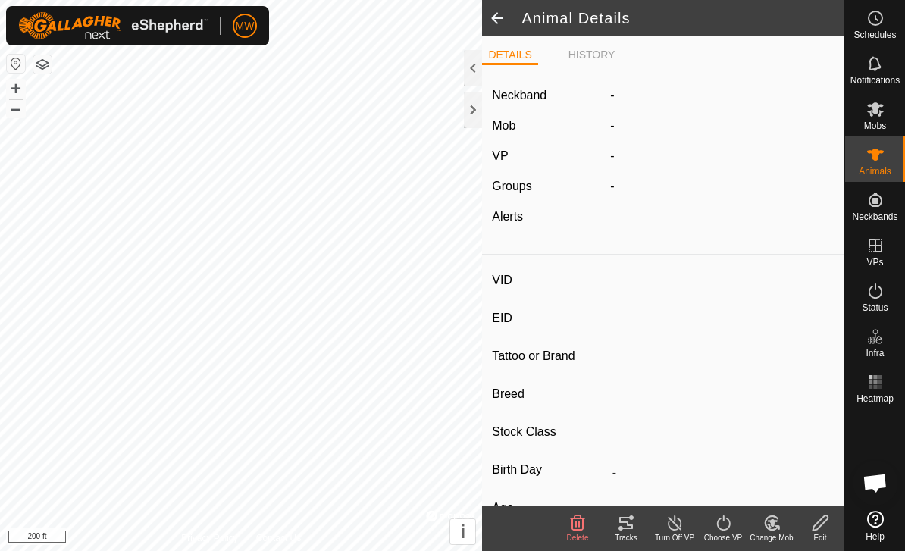
click at [500, 19] on span at bounding box center [497, 18] width 30 height 36
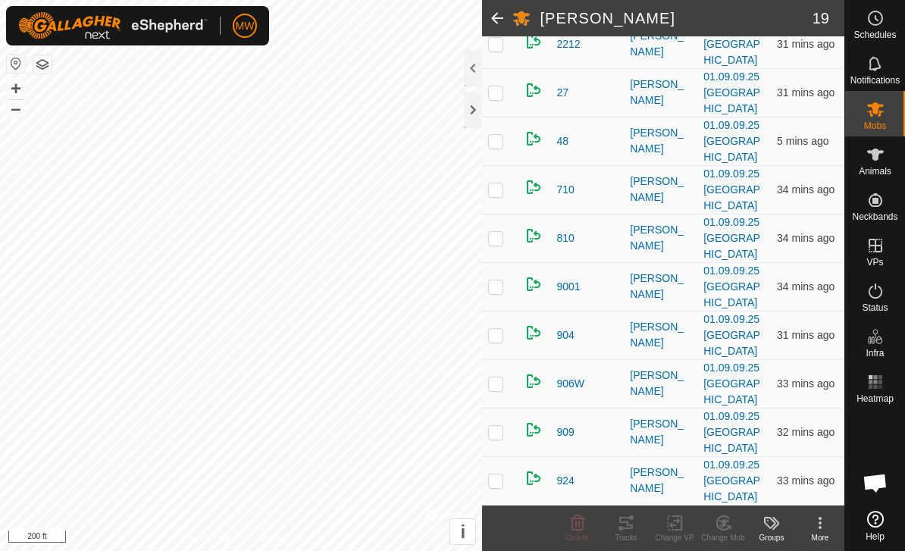
scroll to position [660, 0]
click at [580, 384] on span "906W" at bounding box center [570, 384] width 28 height 16
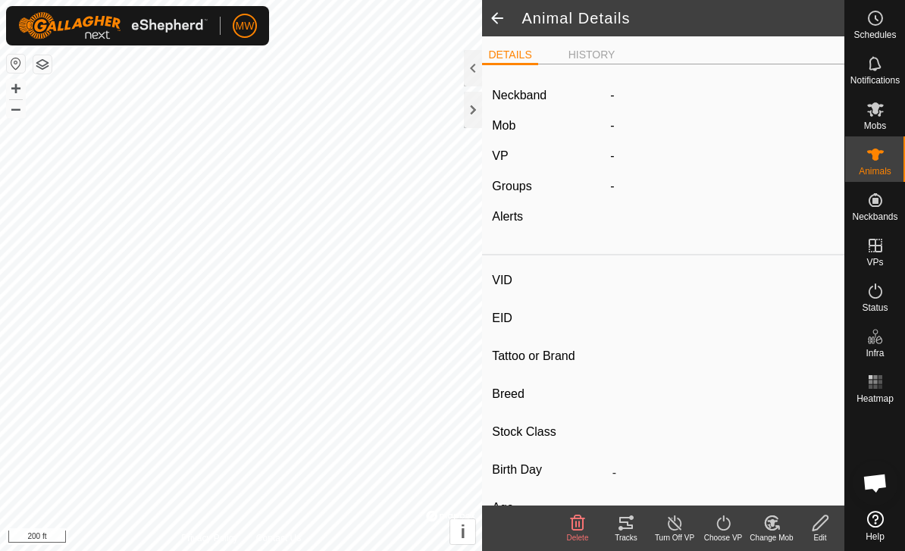
click at [505, 17] on span at bounding box center [497, 18] width 30 height 36
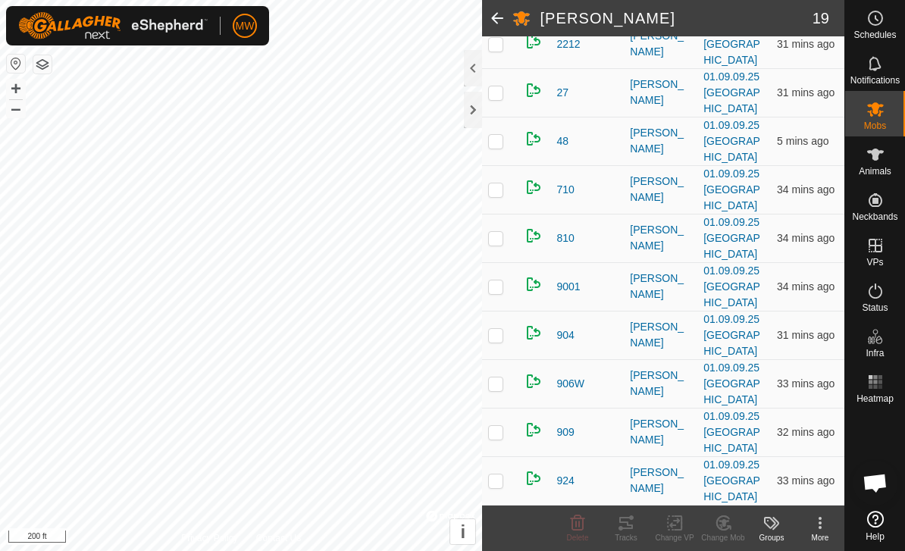
scroll to position [660, 0]
click at [573, 430] on span "909" at bounding box center [564, 432] width 17 height 16
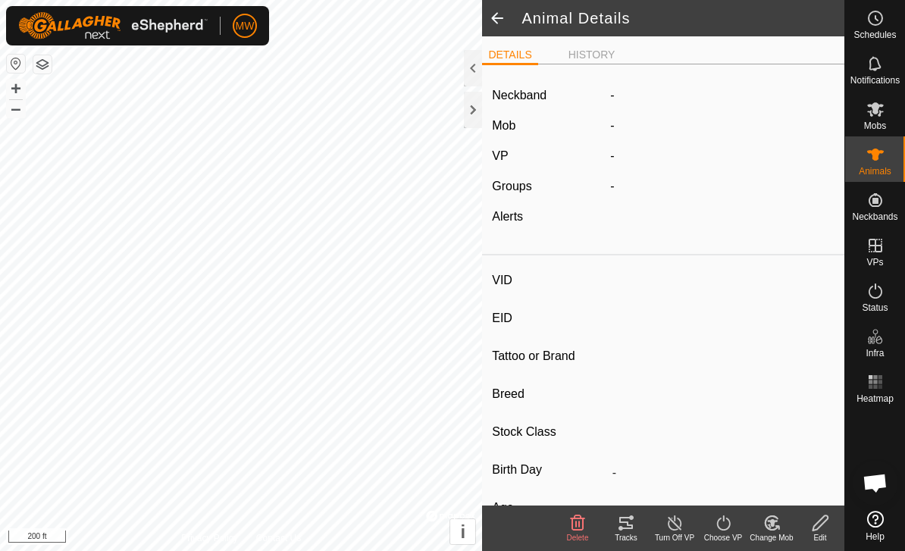
click at [512, 14] on span at bounding box center [497, 18] width 30 height 36
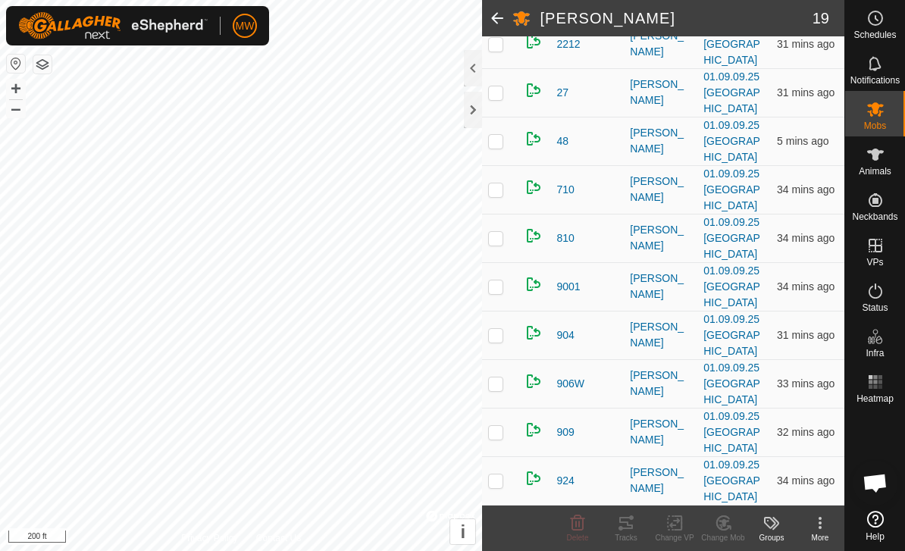
scroll to position [660, 0]
click at [574, 473] on div "924" at bounding box center [586, 481] width 61 height 16
click at [566, 482] on span "924" at bounding box center [564, 481] width 17 height 16
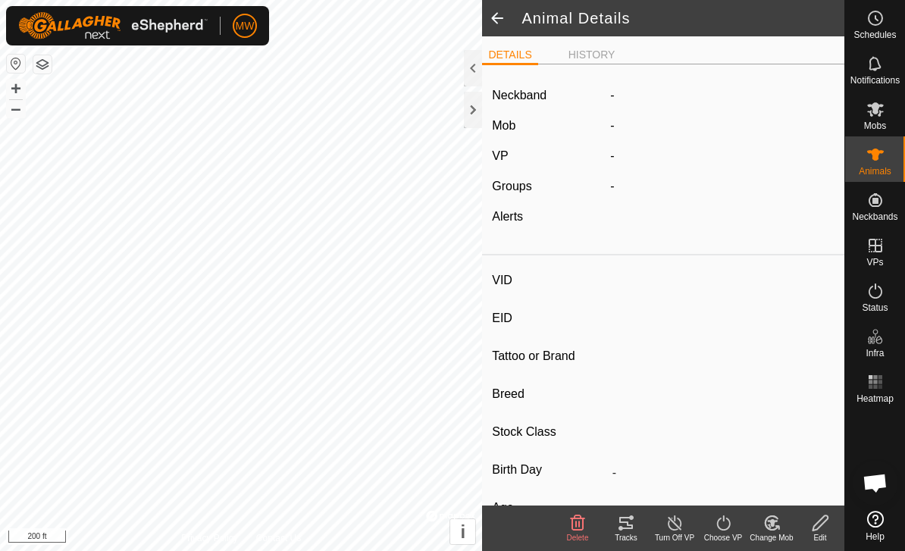
click at [503, 17] on span at bounding box center [497, 18] width 30 height 36
